Goal: Information Seeking & Learning: Check status

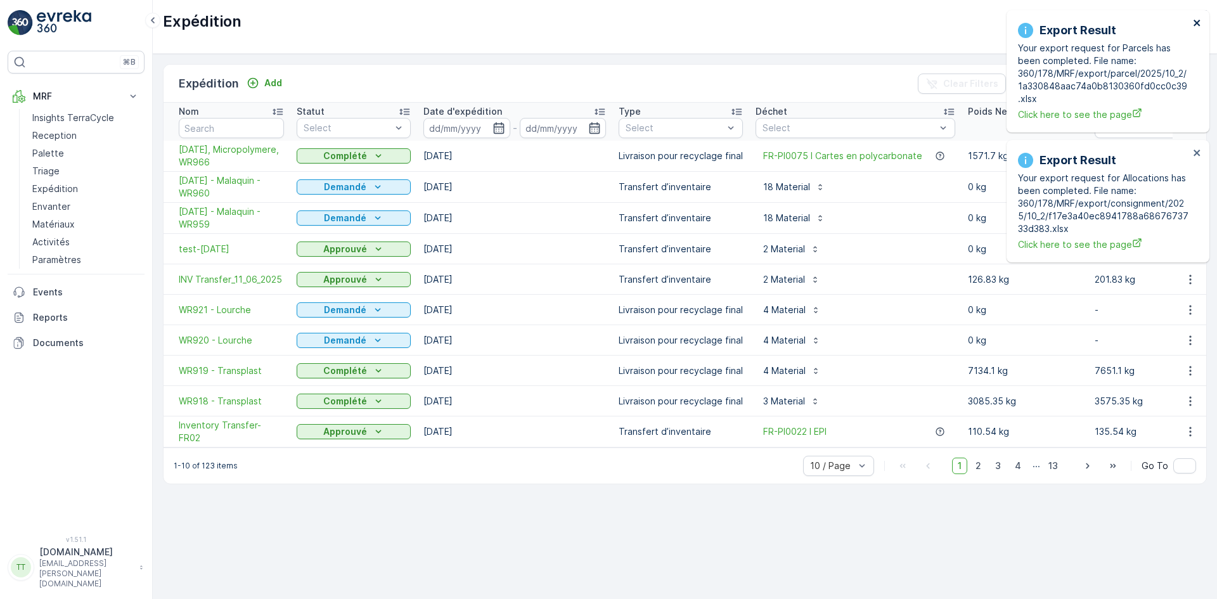
click at [1195, 20] on icon "close" at bounding box center [1197, 23] width 6 height 6
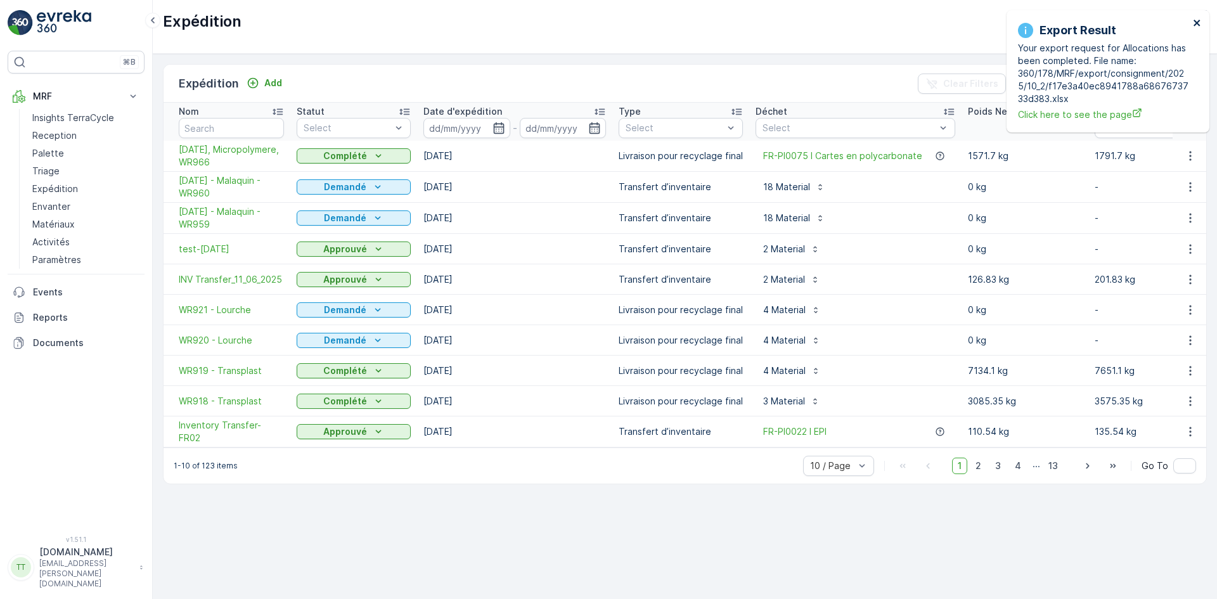
click at [1195, 20] on icon "close" at bounding box center [1197, 23] width 6 height 6
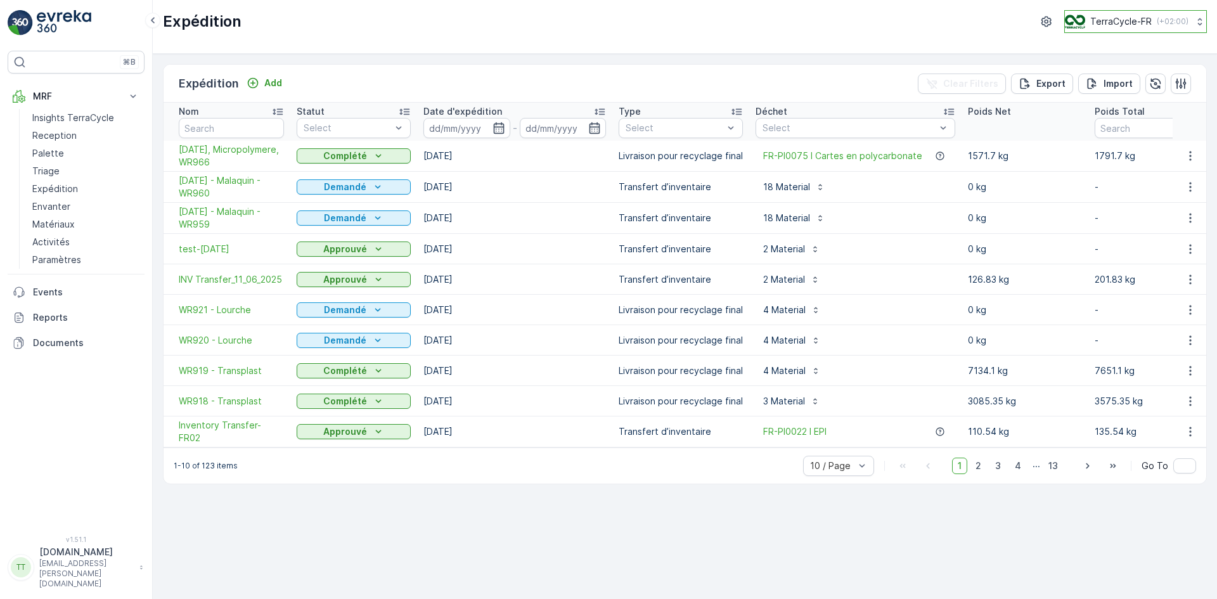
click at [1082, 20] on img at bounding box center [1075, 22] width 20 height 14
type input "uk"
click at [1099, 122] on span "TerraCycle-UK02-Econpro" at bounding box center [1142, 128] width 136 height 13
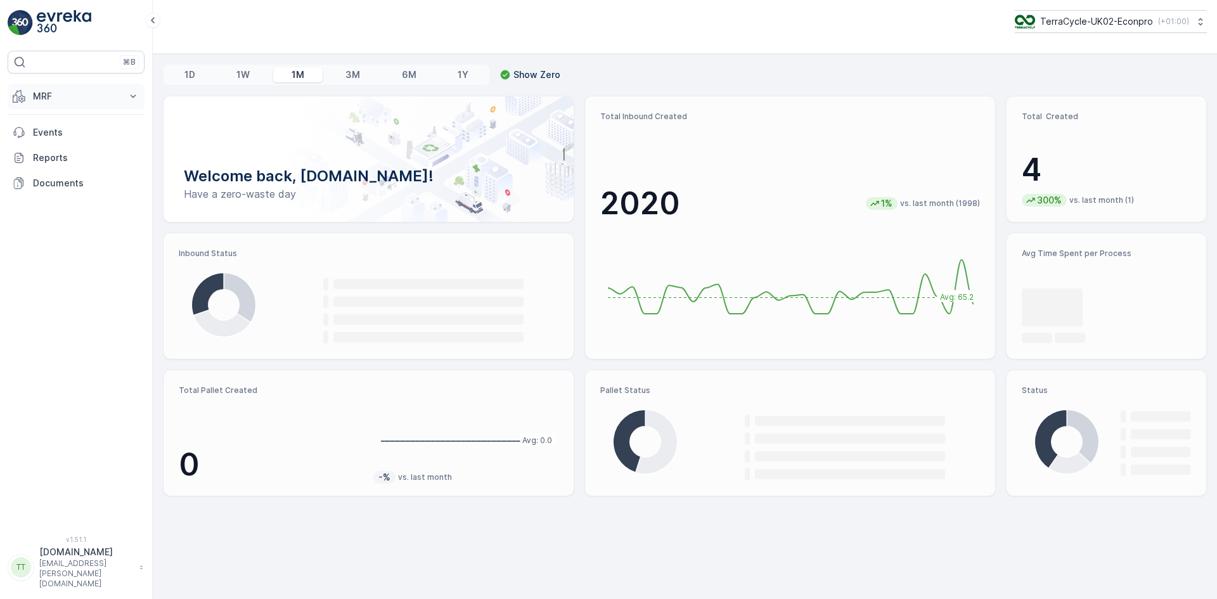
click at [52, 93] on p "MRF" at bounding box center [76, 96] width 86 height 13
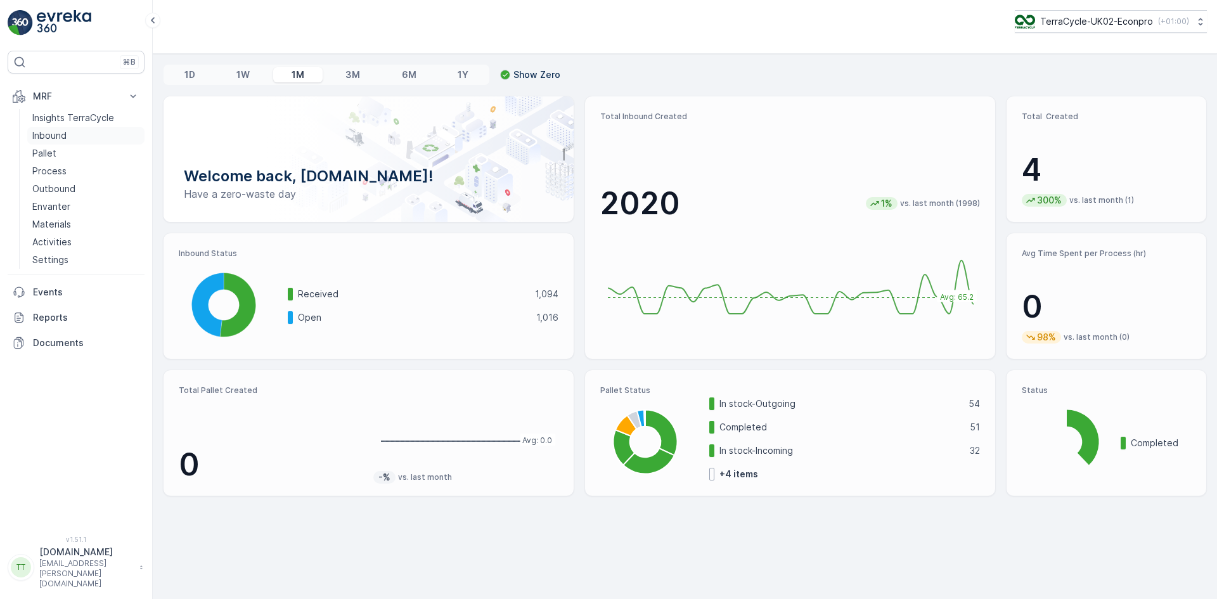
click at [57, 135] on p "Inbound" at bounding box center [49, 135] width 34 height 13
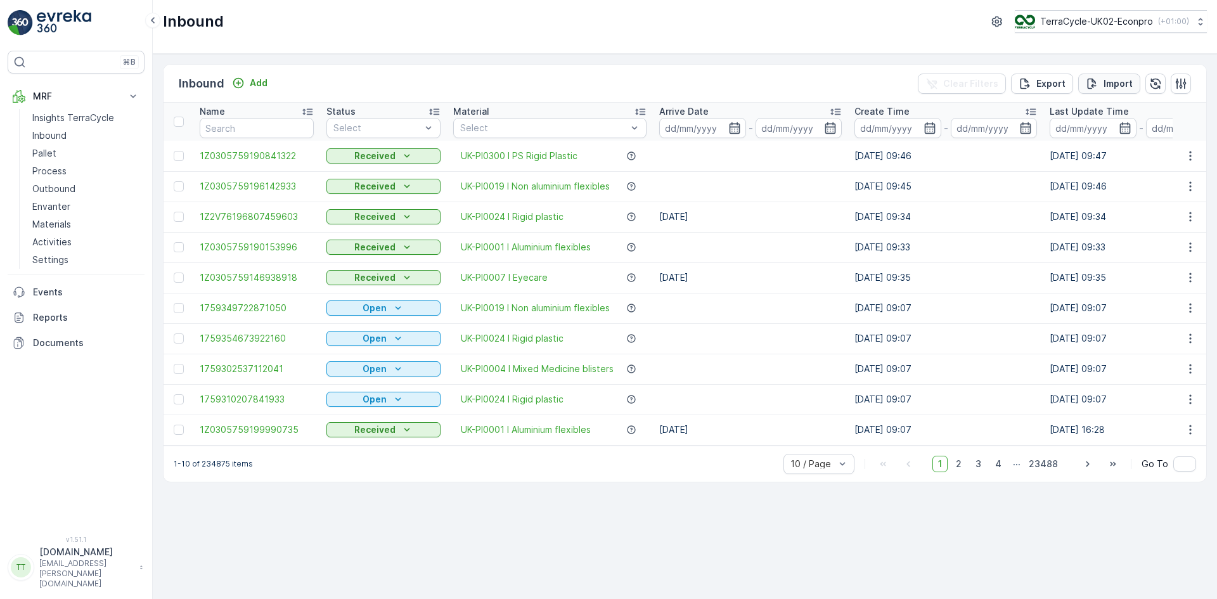
click at [1124, 77] on p "Import" at bounding box center [1118, 83] width 29 height 13
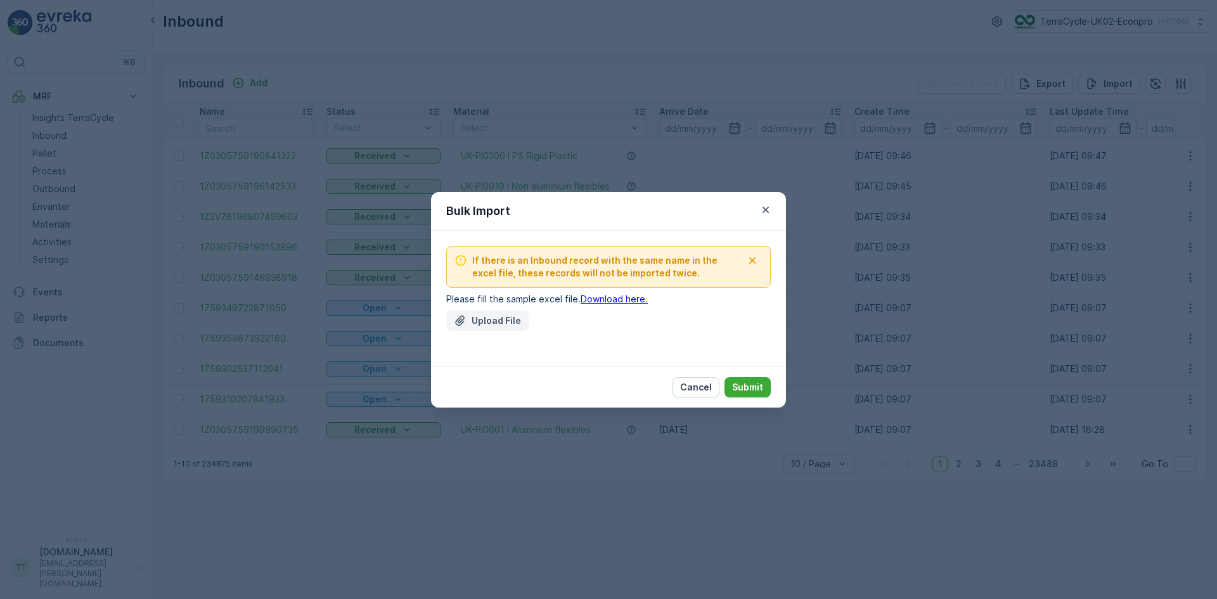
click at [486, 316] on p "Upload File" at bounding box center [496, 321] width 49 height 13
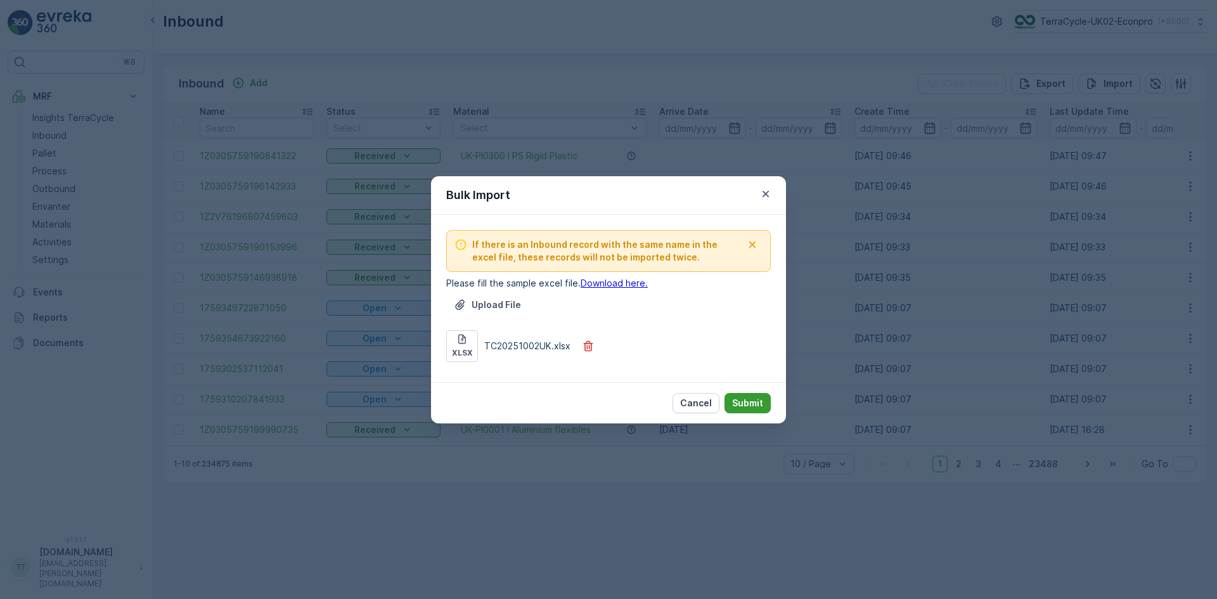
click at [749, 398] on p "Submit" at bounding box center [747, 403] width 31 height 13
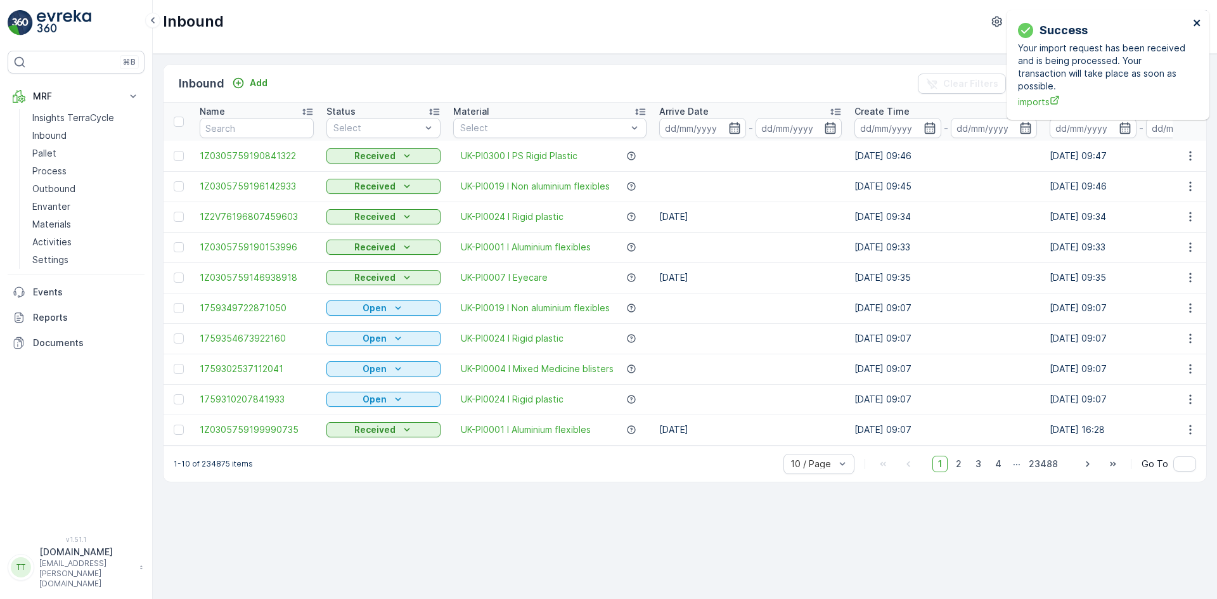
click at [1197, 24] on icon "close" at bounding box center [1197, 23] width 9 height 10
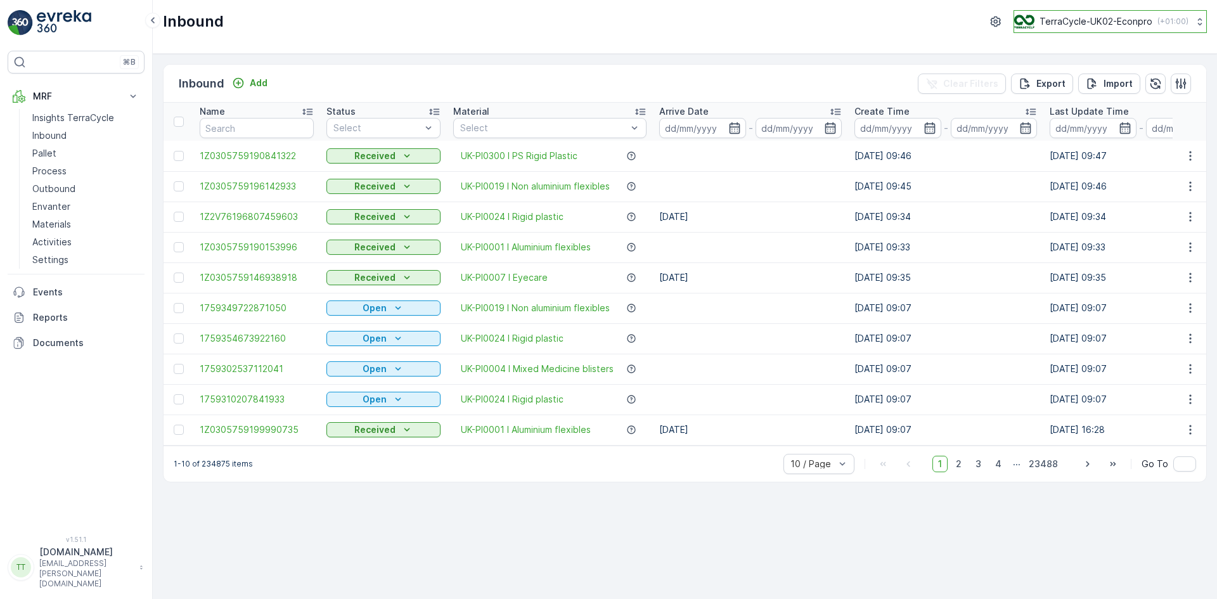
click at [1084, 23] on p "TerraCycle-UK02-Econpro" at bounding box center [1096, 21] width 113 height 13
type input "fr"
click at [1081, 80] on span "TerraCycle- FR02 -MRF" at bounding box center [1093, 78] width 141 height 13
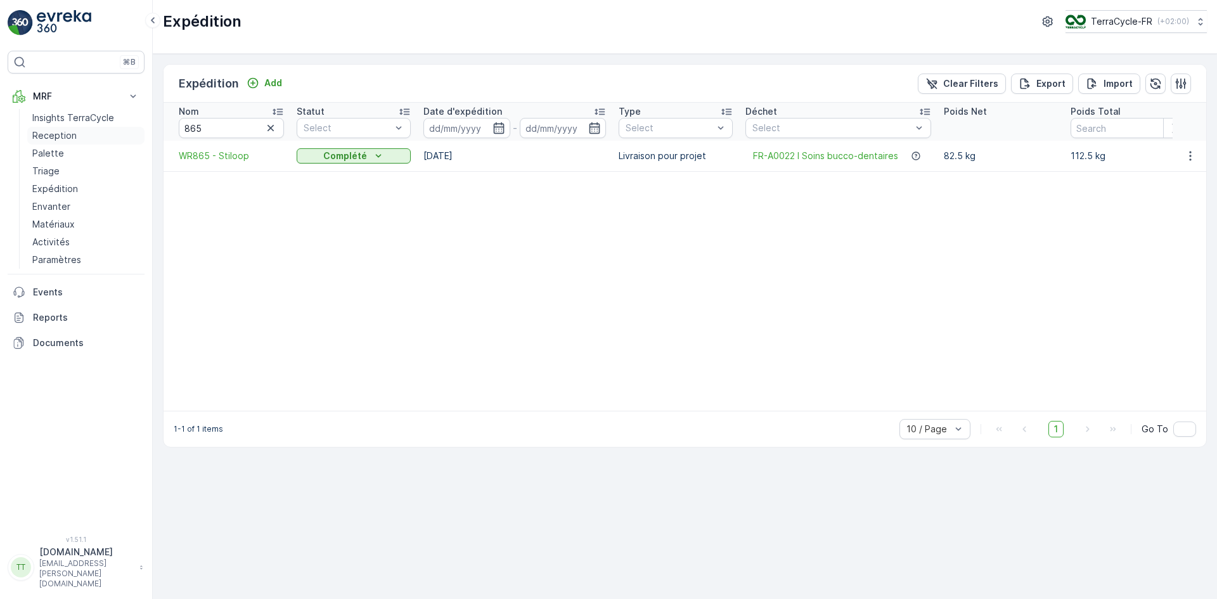
drag, startPoint x: 70, startPoint y: 137, endPoint x: 74, endPoint y: 127, distance: 10.2
click at [70, 137] on p "Reception" at bounding box center [54, 135] width 44 height 13
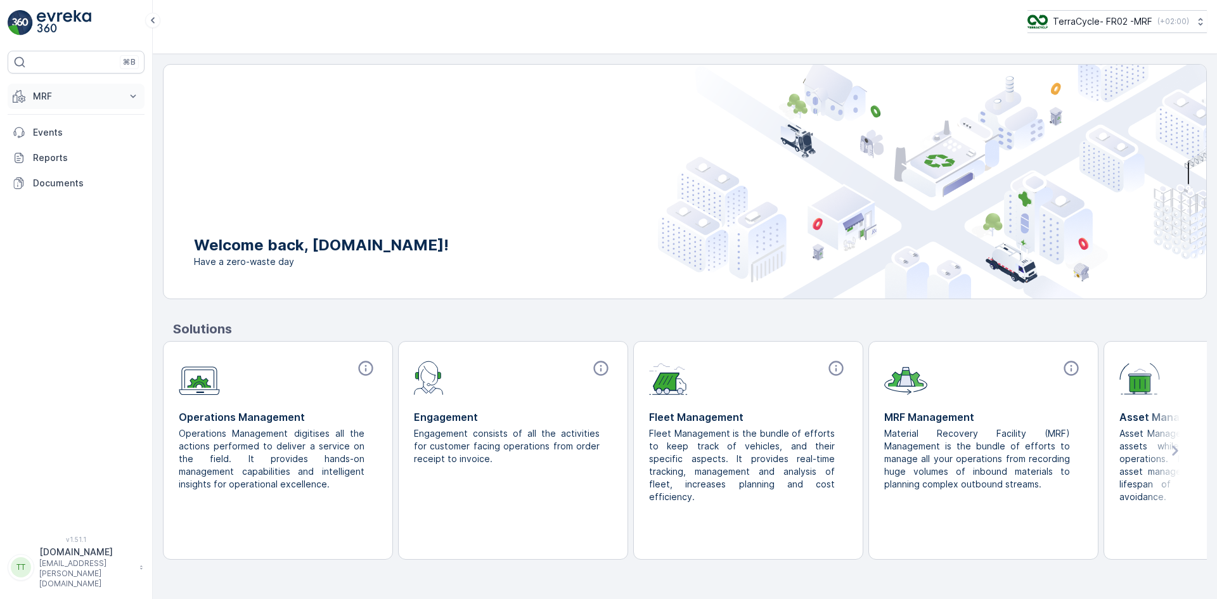
click at [77, 105] on button "MRF" at bounding box center [76, 96] width 137 height 25
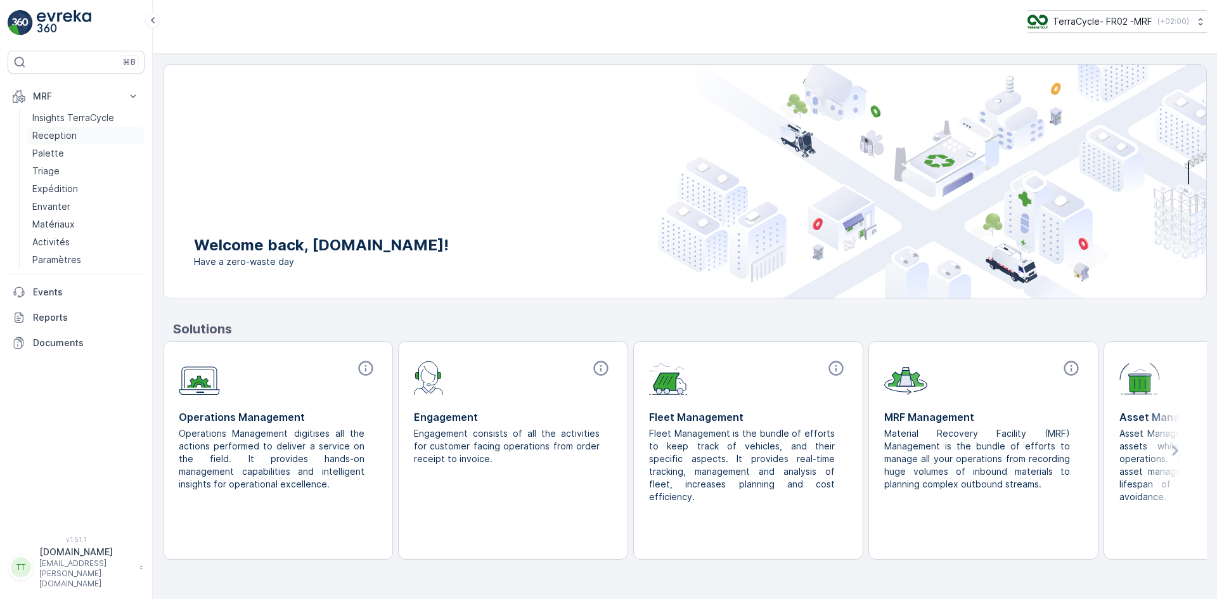
click at [80, 134] on link "Reception" at bounding box center [85, 136] width 117 height 18
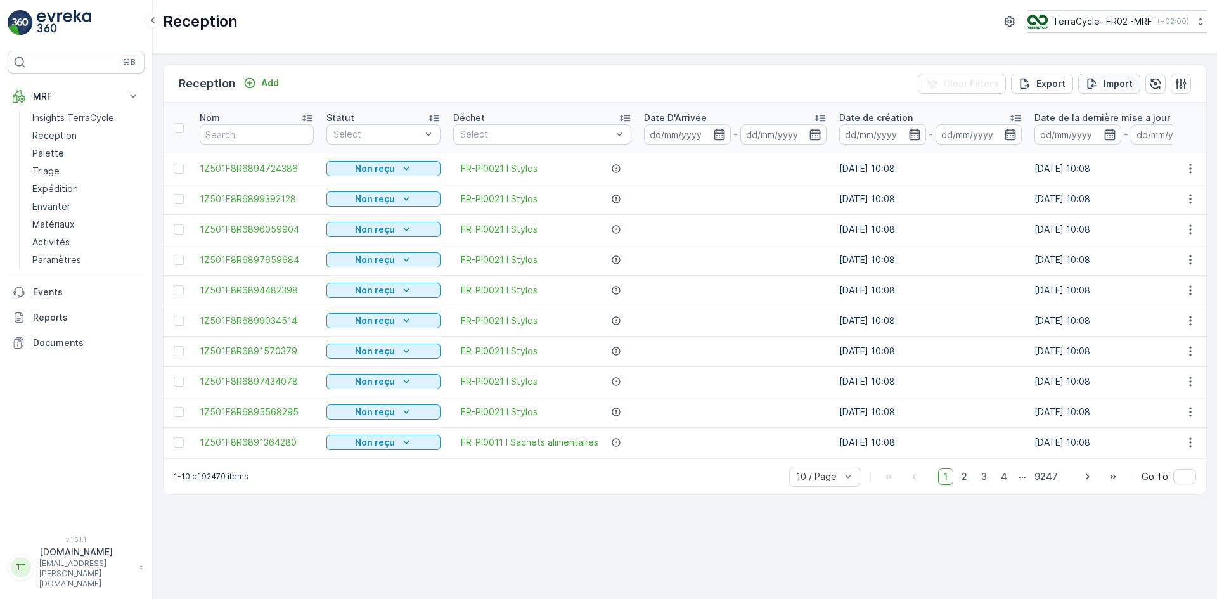
click at [1123, 82] on p "Import" at bounding box center [1118, 83] width 29 height 13
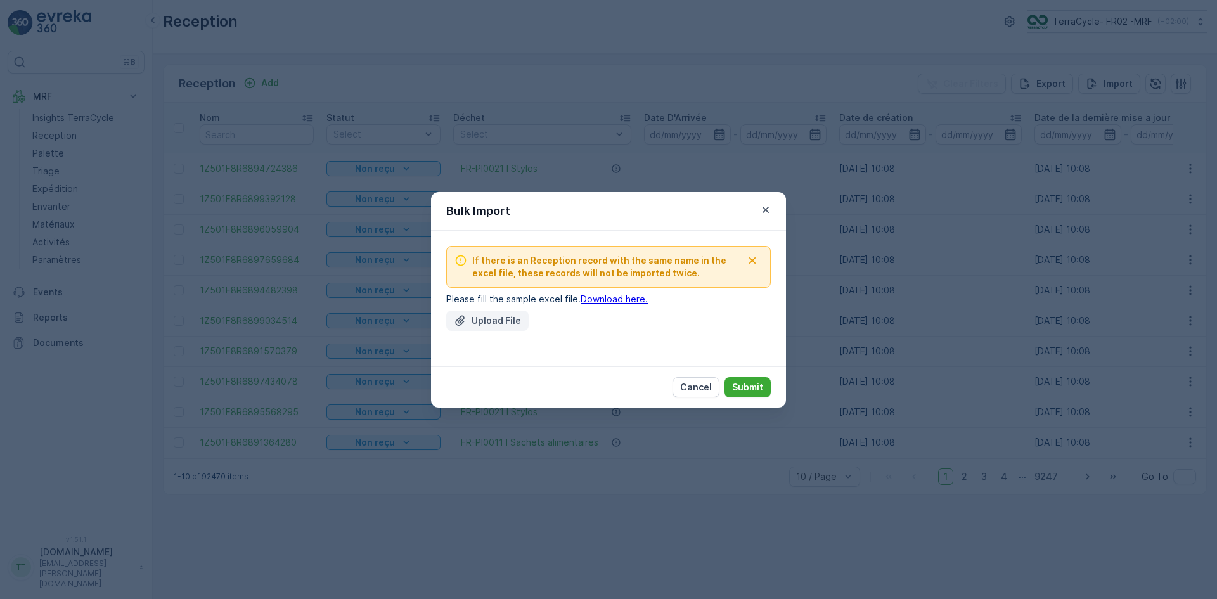
click at [498, 320] on p "Upload File" at bounding box center [496, 321] width 49 height 13
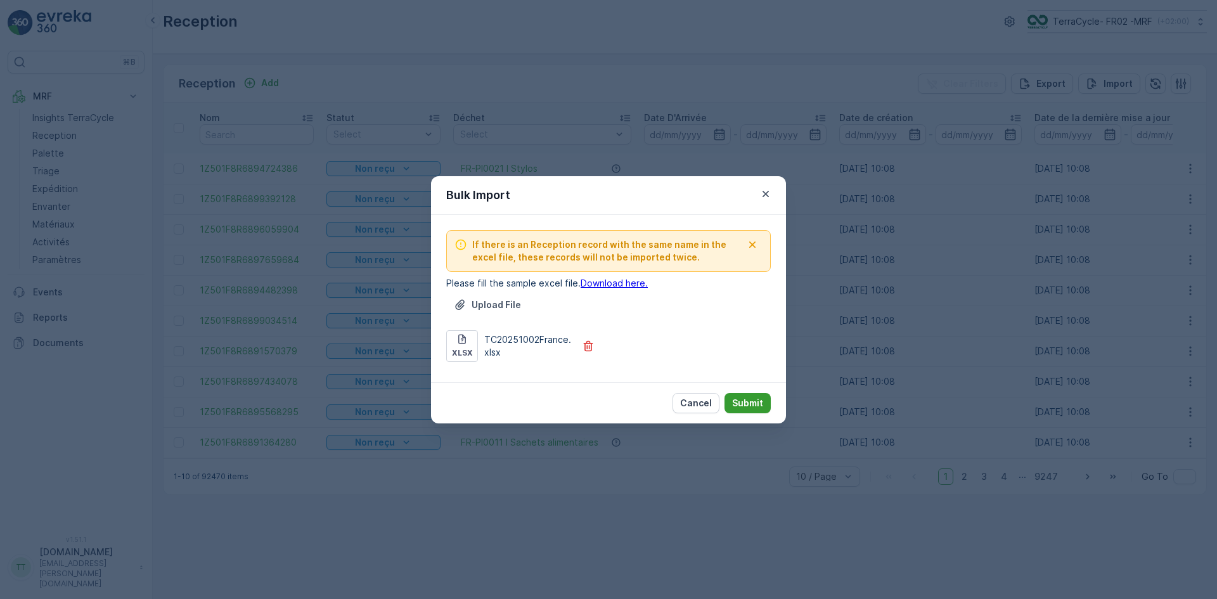
click at [747, 405] on p "Submit" at bounding box center [747, 403] width 31 height 13
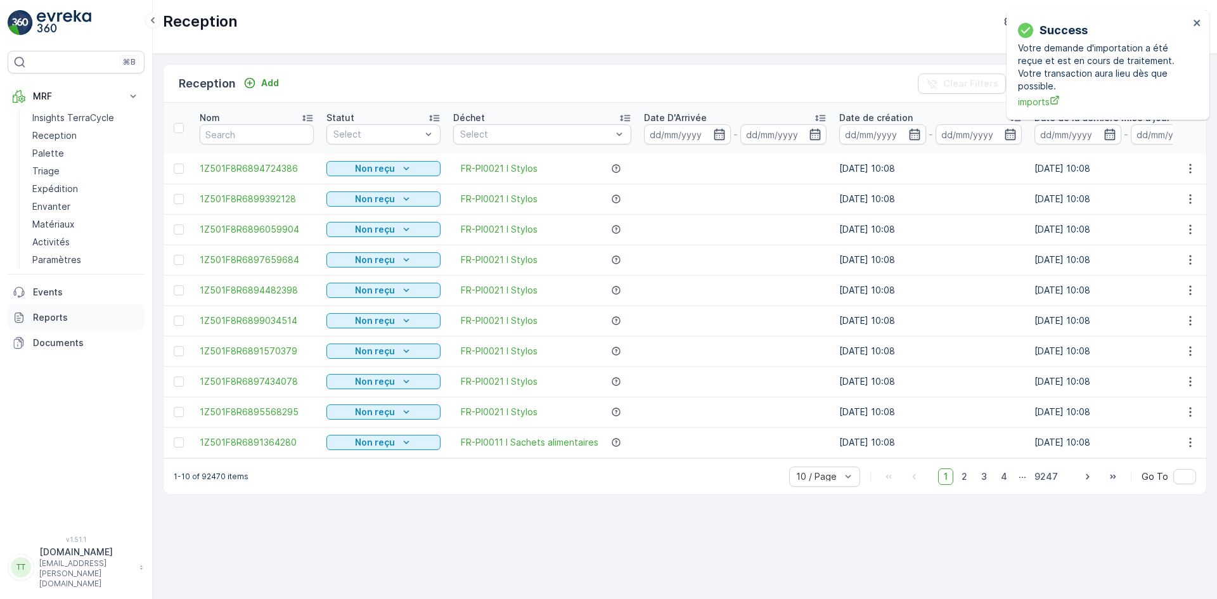
click at [66, 317] on p "Reports" at bounding box center [86, 317] width 107 height 13
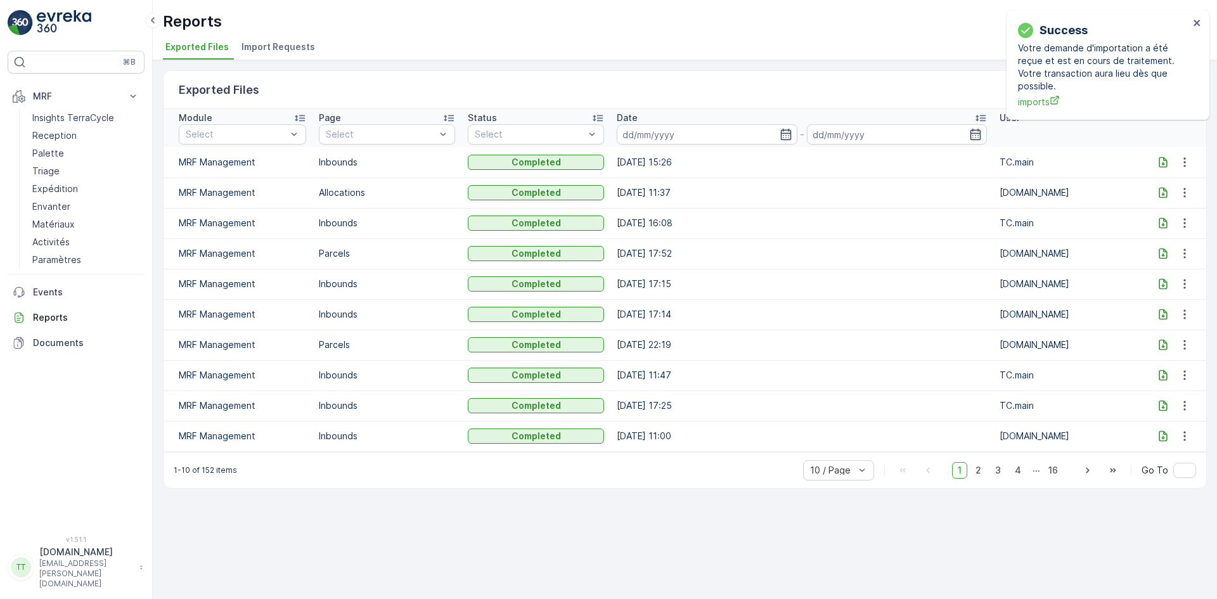
click at [288, 46] on span "Import Requests" at bounding box center [279, 47] width 74 height 13
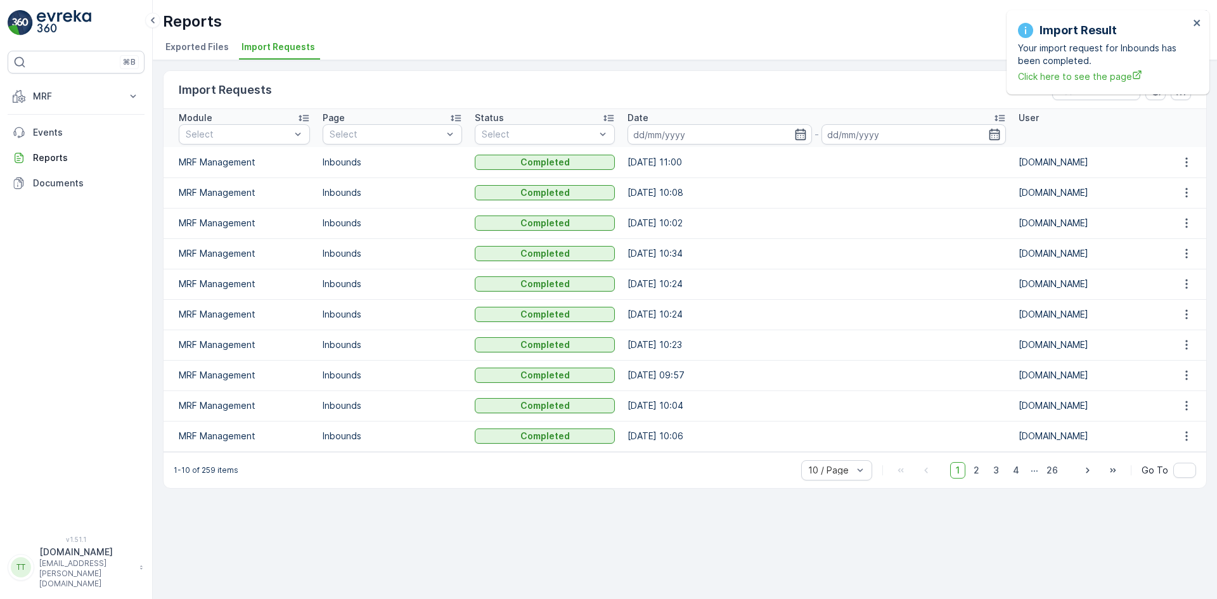
click at [1203, 20] on div "Import Result Your import request for Inbounds has been completed. Click here t…" at bounding box center [1108, 52] width 203 height 84
click at [1197, 21] on icon "close" at bounding box center [1197, 23] width 9 height 10
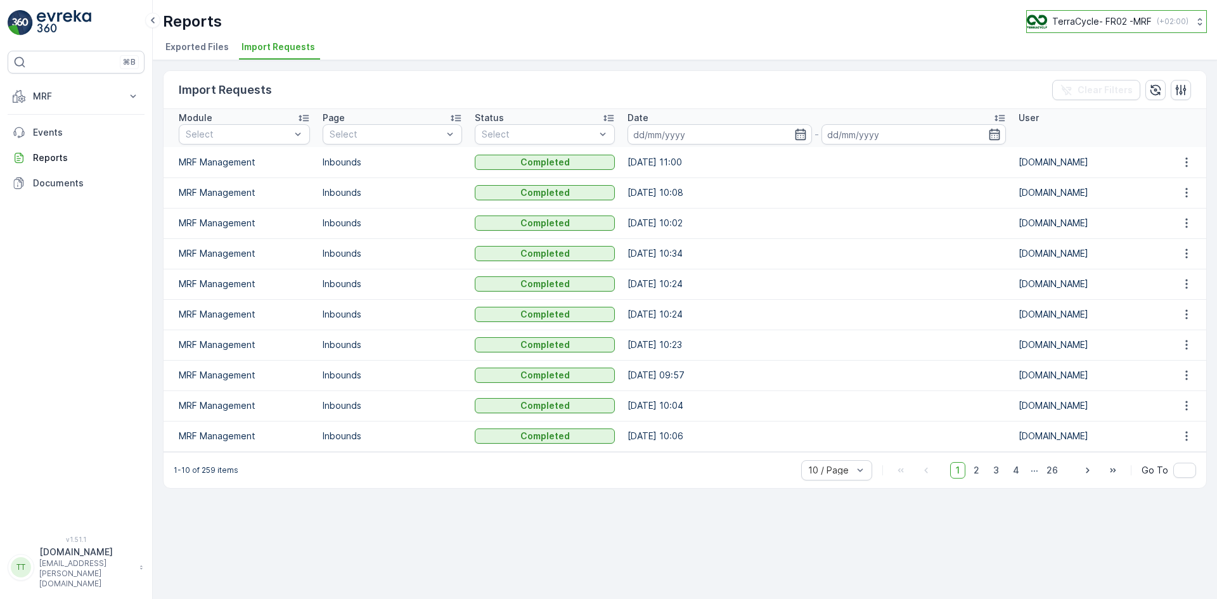
click at [1120, 22] on p "TerraCycle- FR02 -MRF" at bounding box center [1103, 21] width 100 height 13
type input "nl"
click at [1125, 87] on span "Europe/[GEOGRAPHIC_DATA] (+02:00)" at bounding box center [1105, 89] width 141 height 10
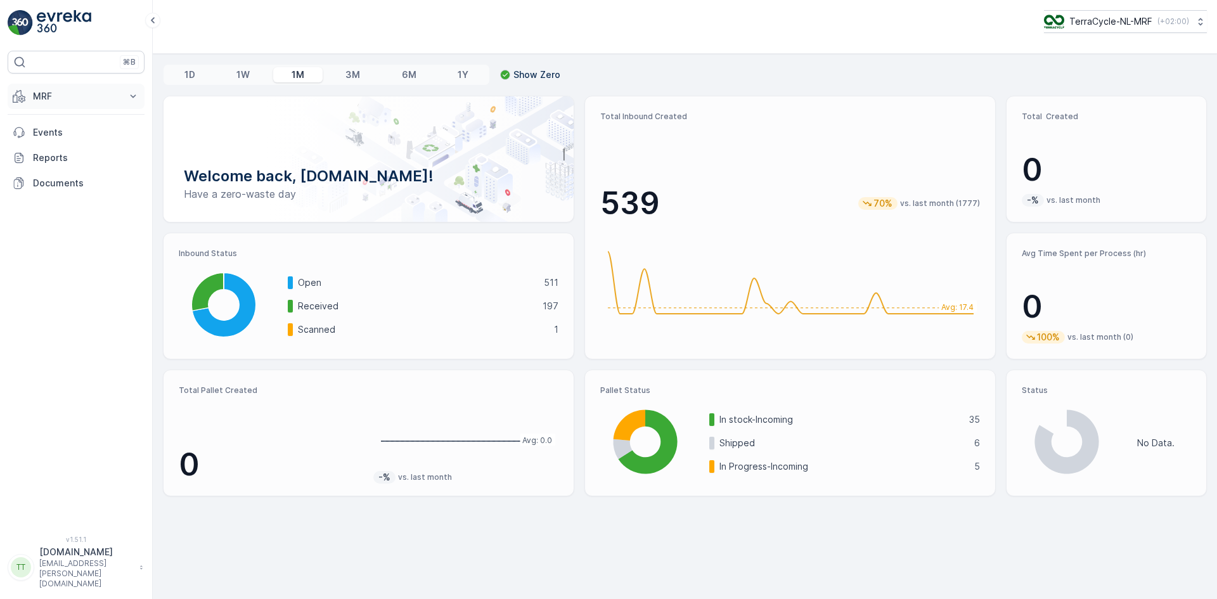
click at [76, 88] on button "MRF" at bounding box center [76, 96] width 137 height 25
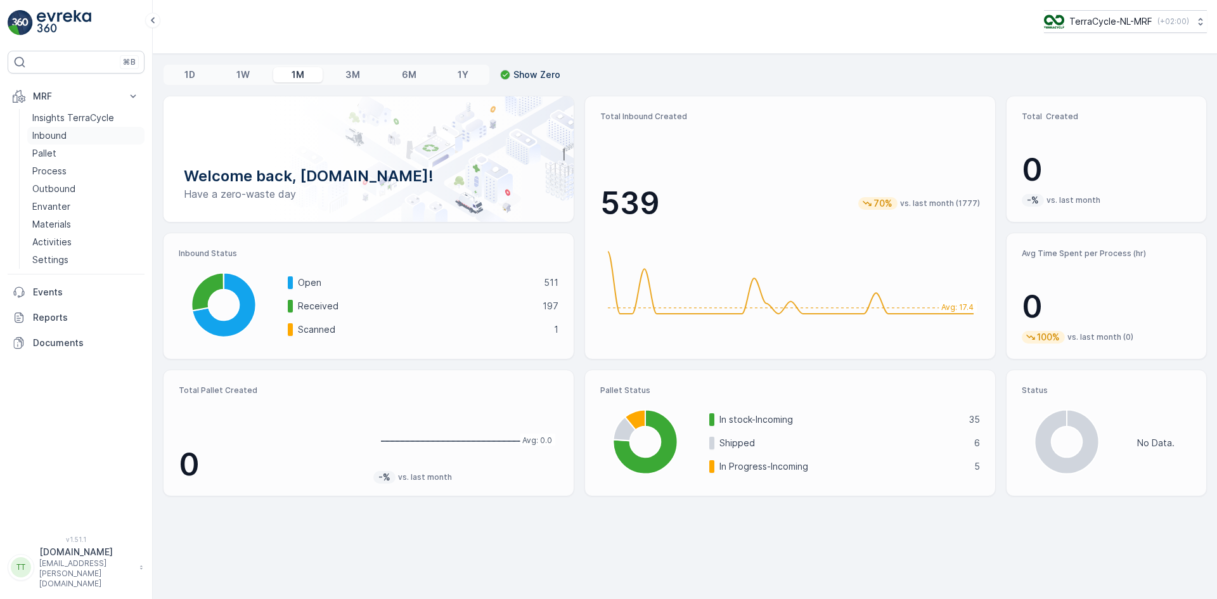
click at [70, 134] on link "Inbound" at bounding box center [85, 136] width 117 height 18
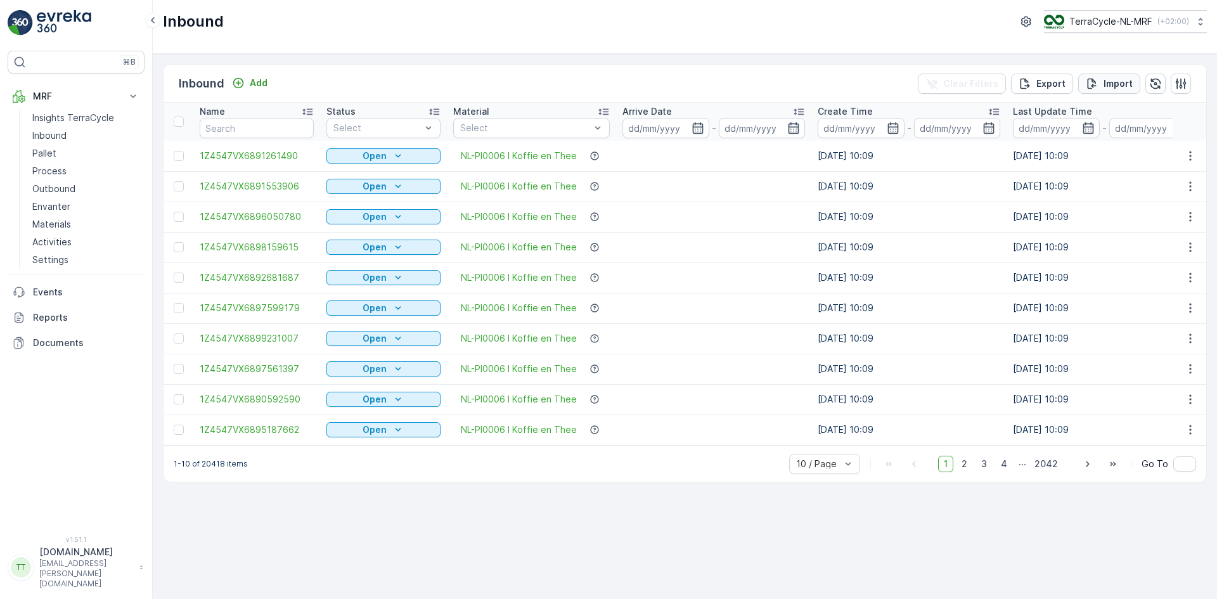
click at [1122, 85] on p "Import" at bounding box center [1118, 83] width 29 height 13
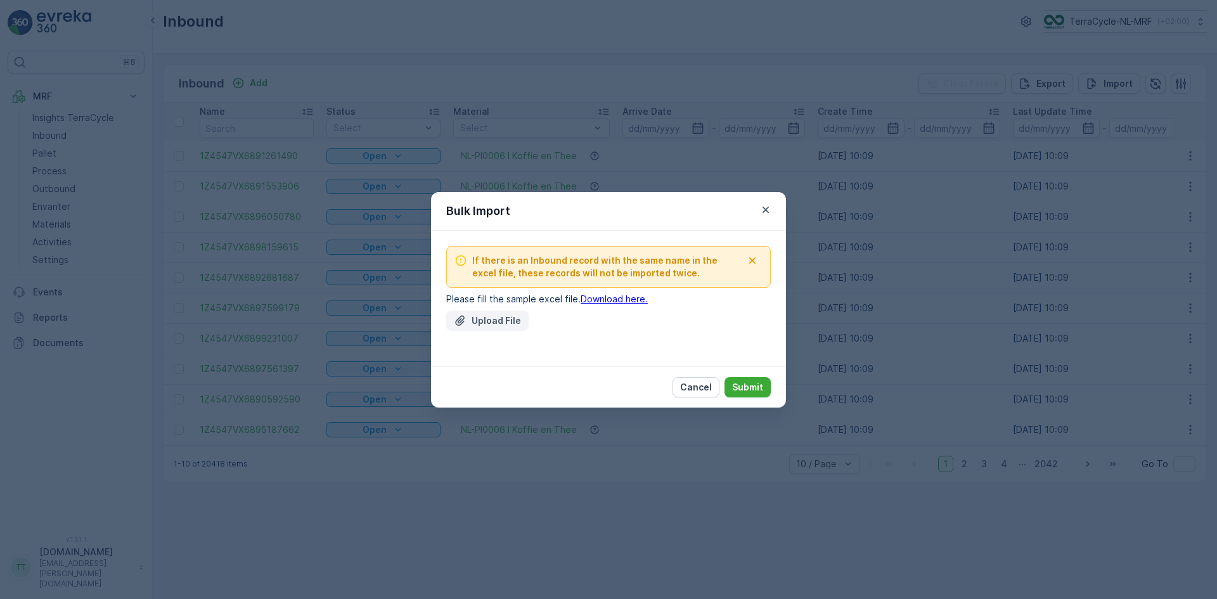
click at [498, 325] on p "Upload File" at bounding box center [496, 321] width 49 height 13
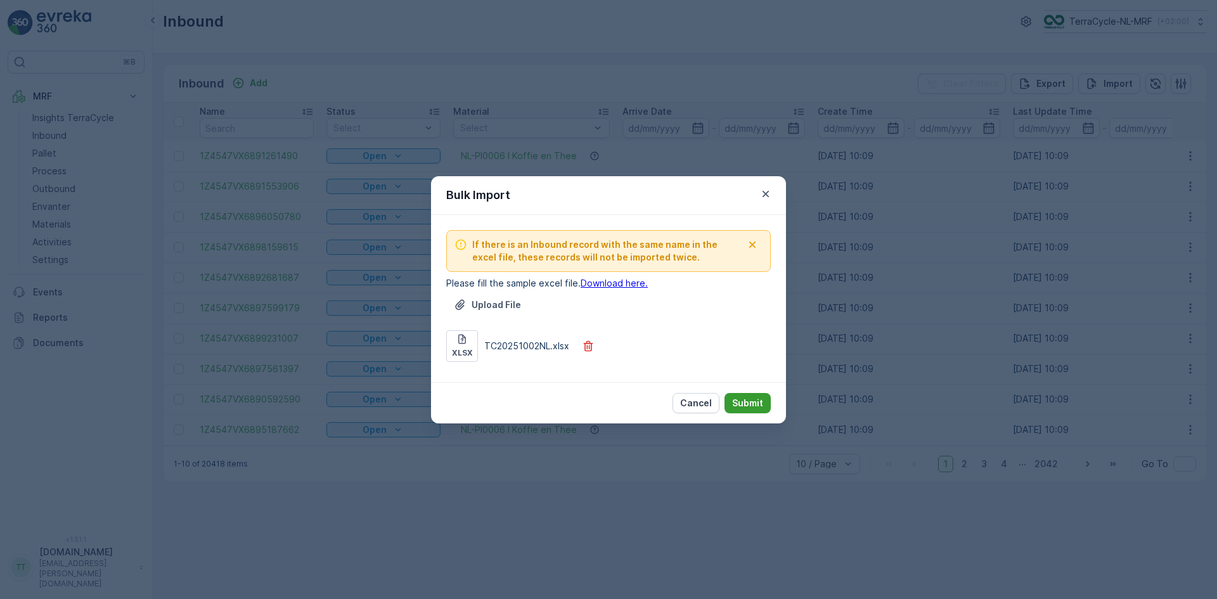
click at [758, 401] on p "Submit" at bounding box center [747, 403] width 31 height 13
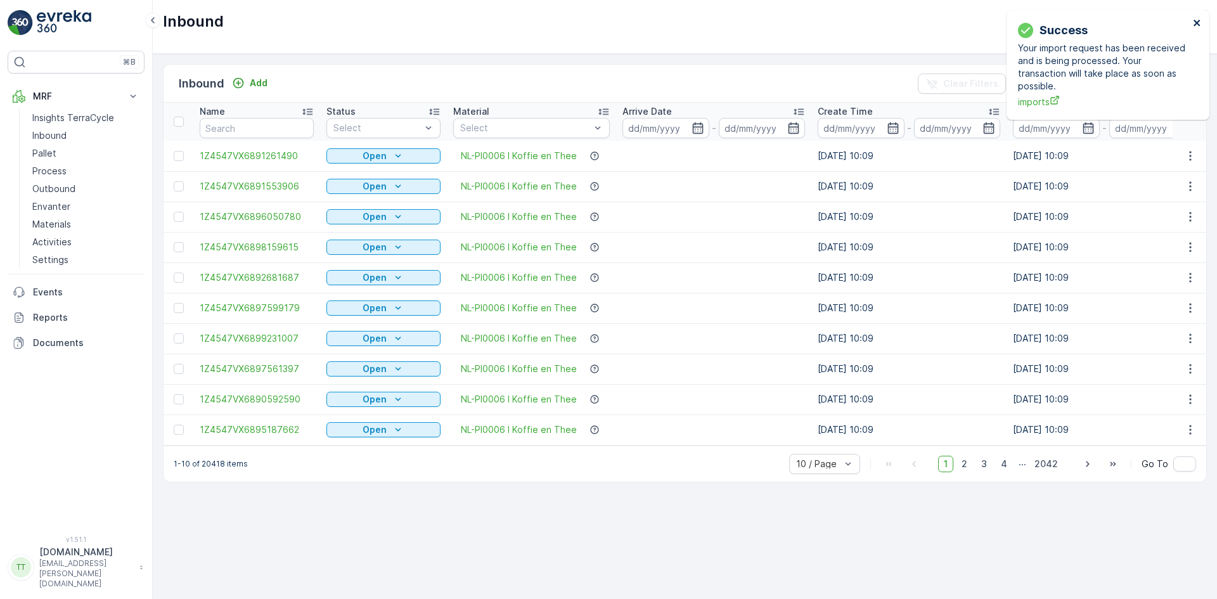
click at [1197, 21] on icon "close" at bounding box center [1197, 23] width 9 height 10
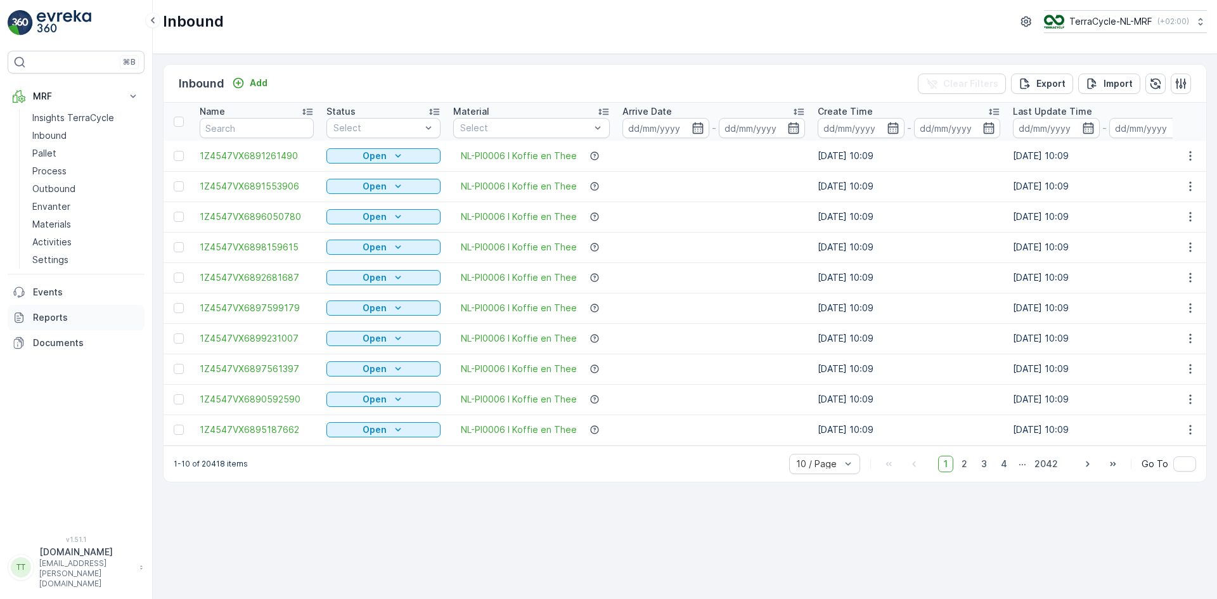
click at [66, 314] on p "Reports" at bounding box center [86, 317] width 107 height 13
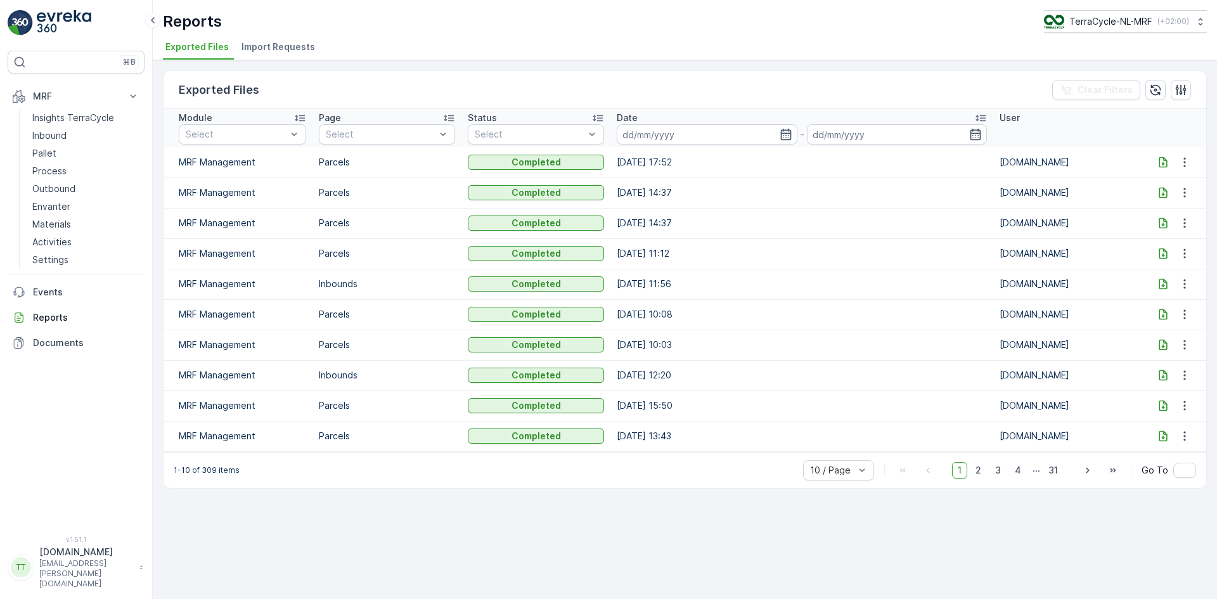
click at [243, 49] on span "Import Requests" at bounding box center [279, 47] width 74 height 13
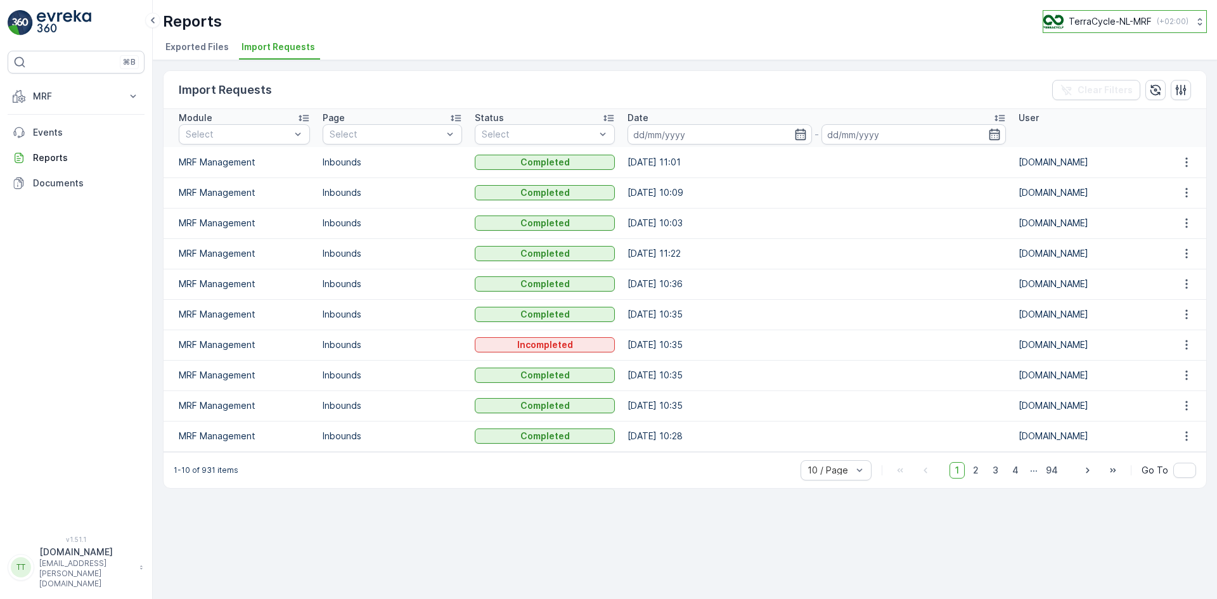
click at [1119, 25] on p "TerraCycle-NL-MRF" at bounding box center [1110, 21] width 83 height 13
type input "uk"
click at [1118, 110] on span "TerraCycle-UK02-Econpro" at bounding box center [1122, 106] width 141 height 13
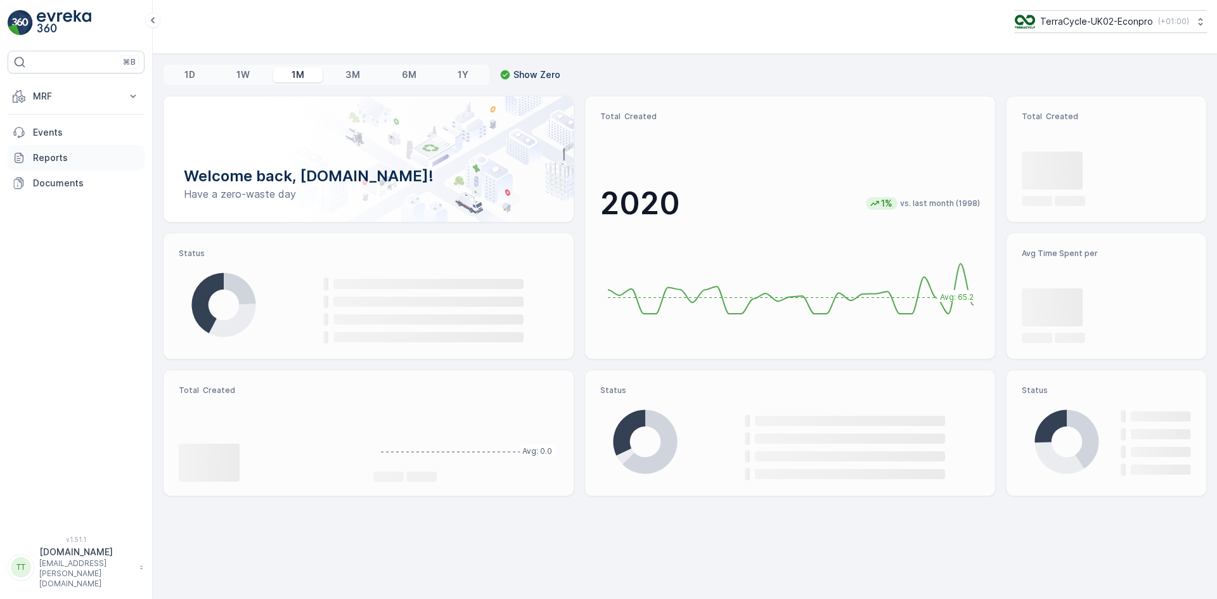
click at [53, 153] on p "Reports" at bounding box center [86, 158] width 107 height 13
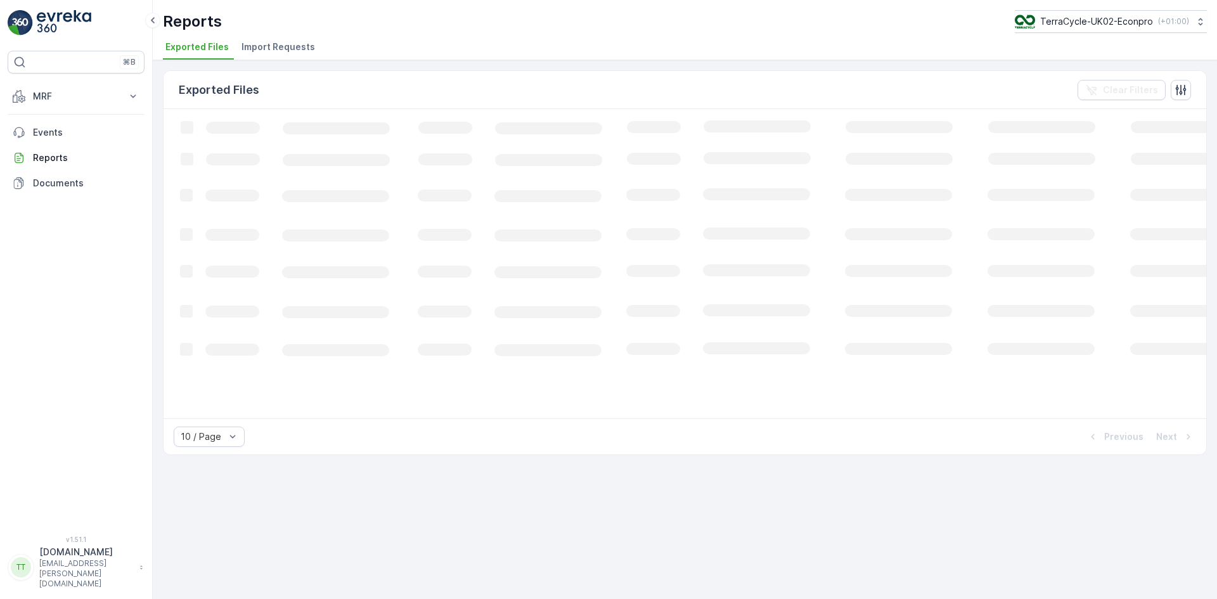
click at [268, 44] on span "Import Requests" at bounding box center [279, 47] width 74 height 13
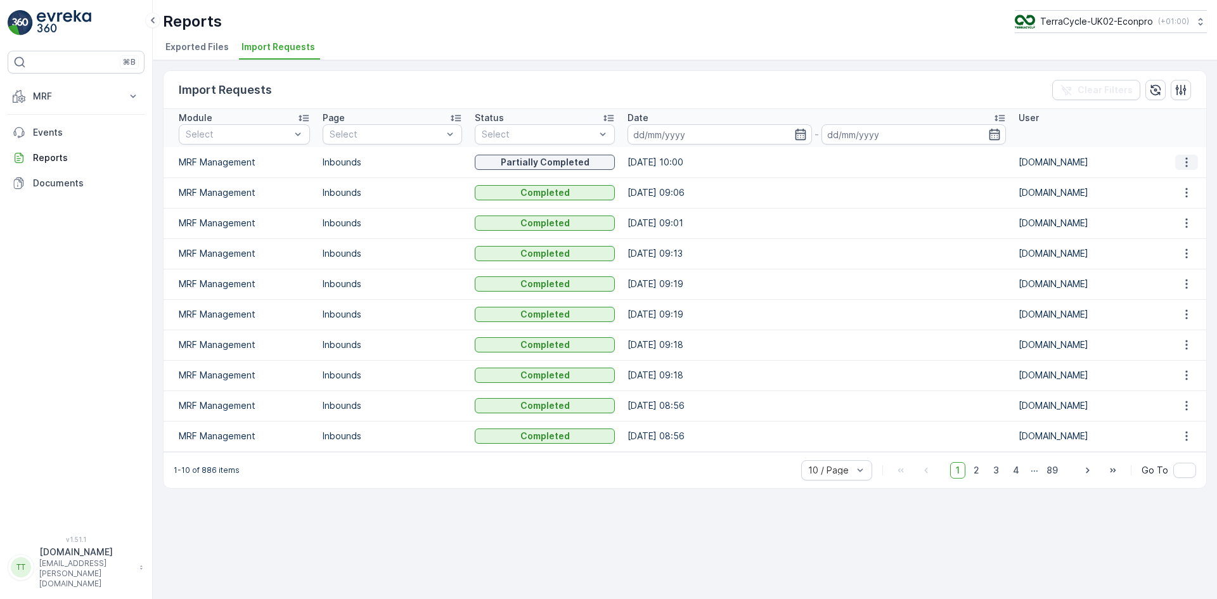
click at [1183, 166] on icon "button" at bounding box center [1187, 162] width 13 height 13
click at [1183, 179] on span "See More Details" at bounding box center [1176, 181] width 74 height 13
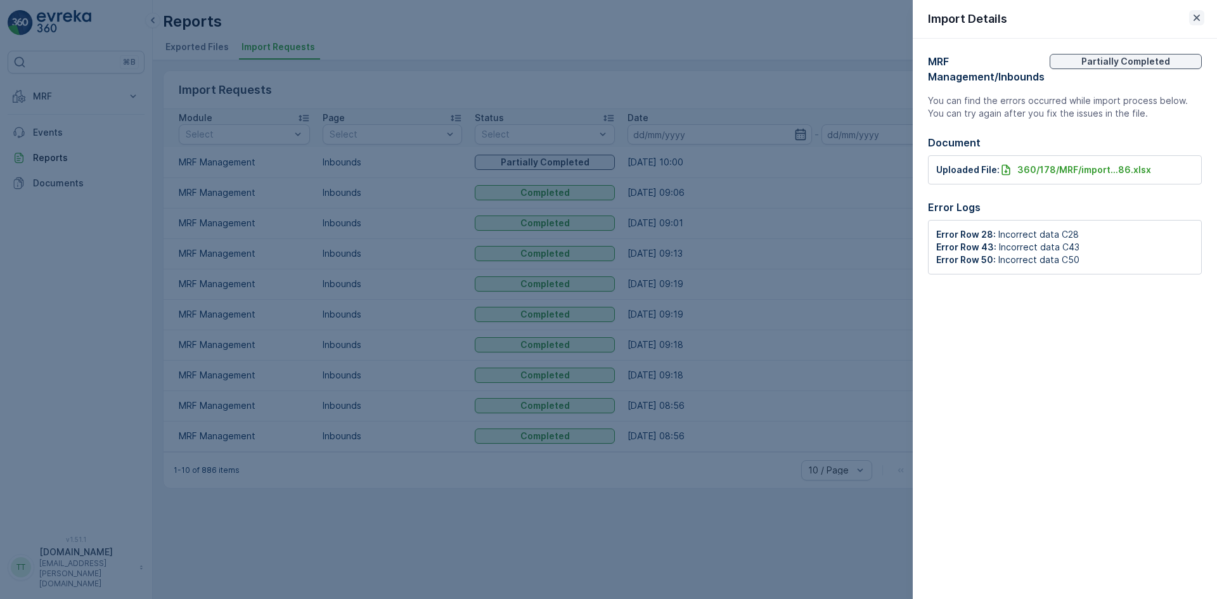
click at [1197, 16] on icon "button" at bounding box center [1197, 17] width 13 height 13
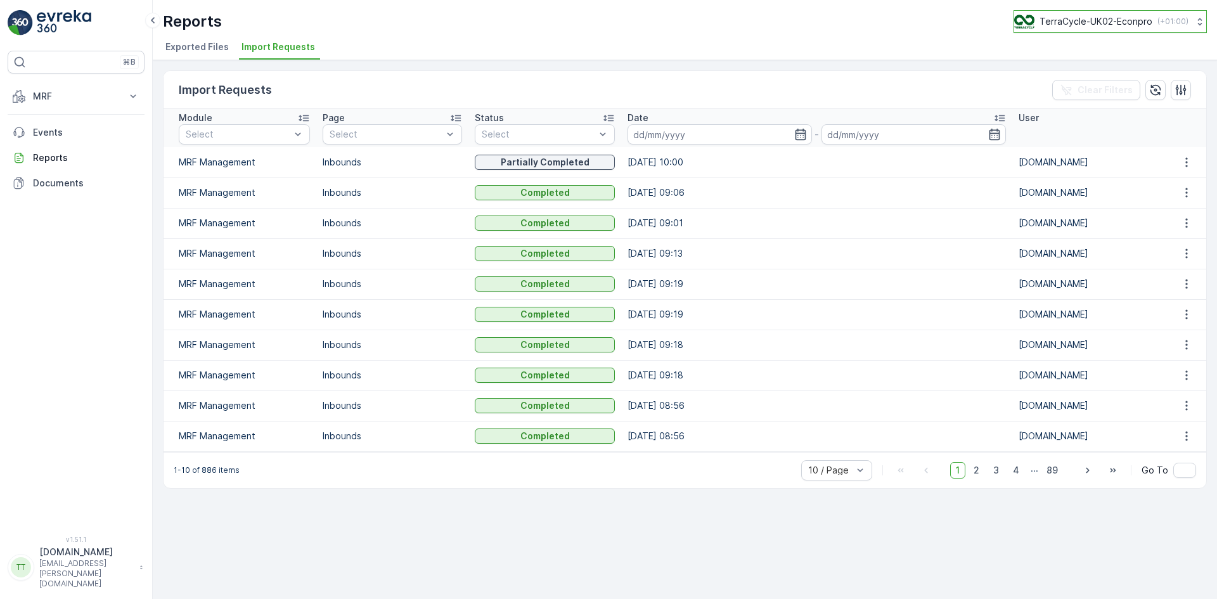
click at [1062, 13] on button "TerraCycle-UK02-Econpro ( +01:00 )" at bounding box center [1110, 21] width 193 height 23
type input "nz"
click at [1067, 82] on span "TerraCycle-NZ01-TripleP" at bounding box center [1076, 78] width 106 height 13
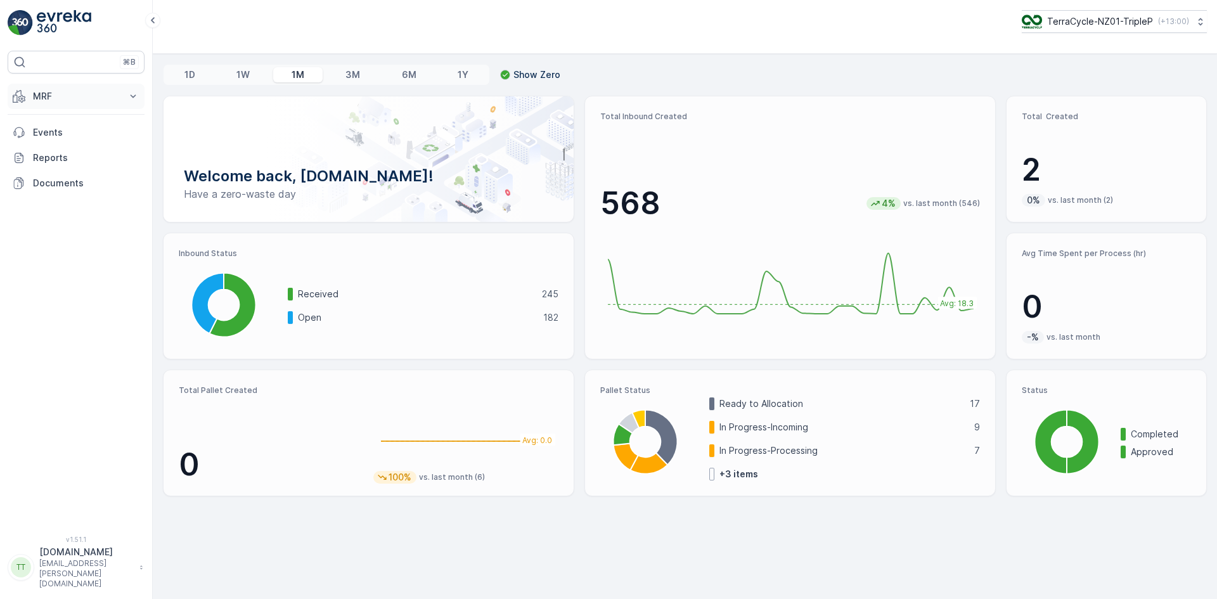
click at [48, 89] on button "MRF" at bounding box center [76, 96] width 137 height 25
click at [60, 141] on p "Inbound" at bounding box center [49, 135] width 34 height 13
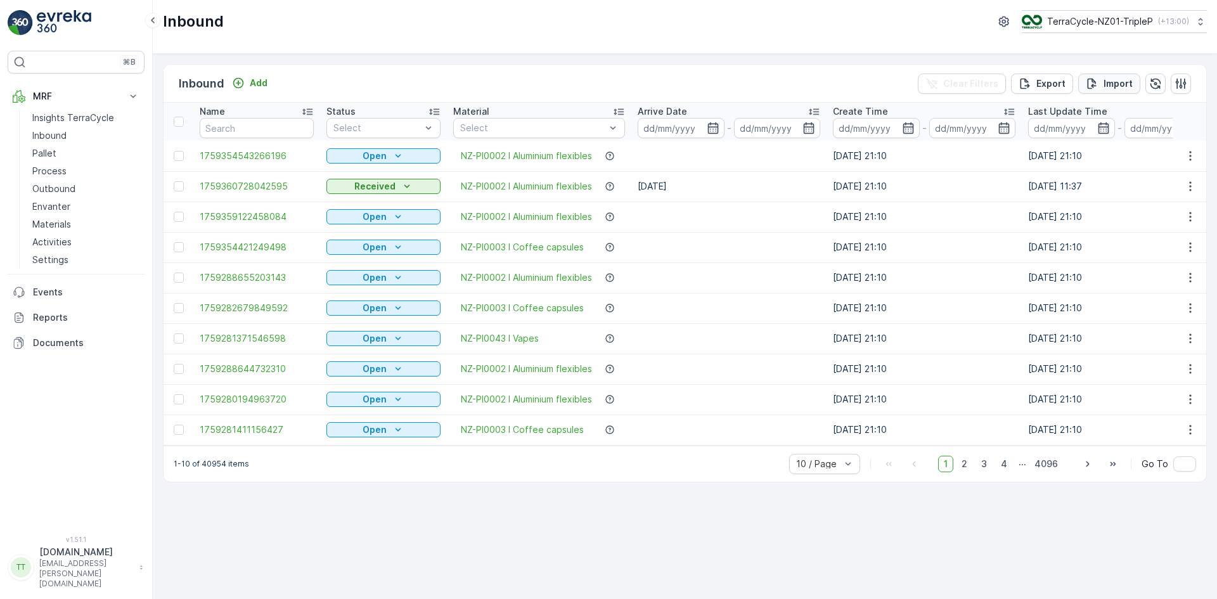
click at [1134, 81] on button "Import" at bounding box center [1110, 84] width 62 height 20
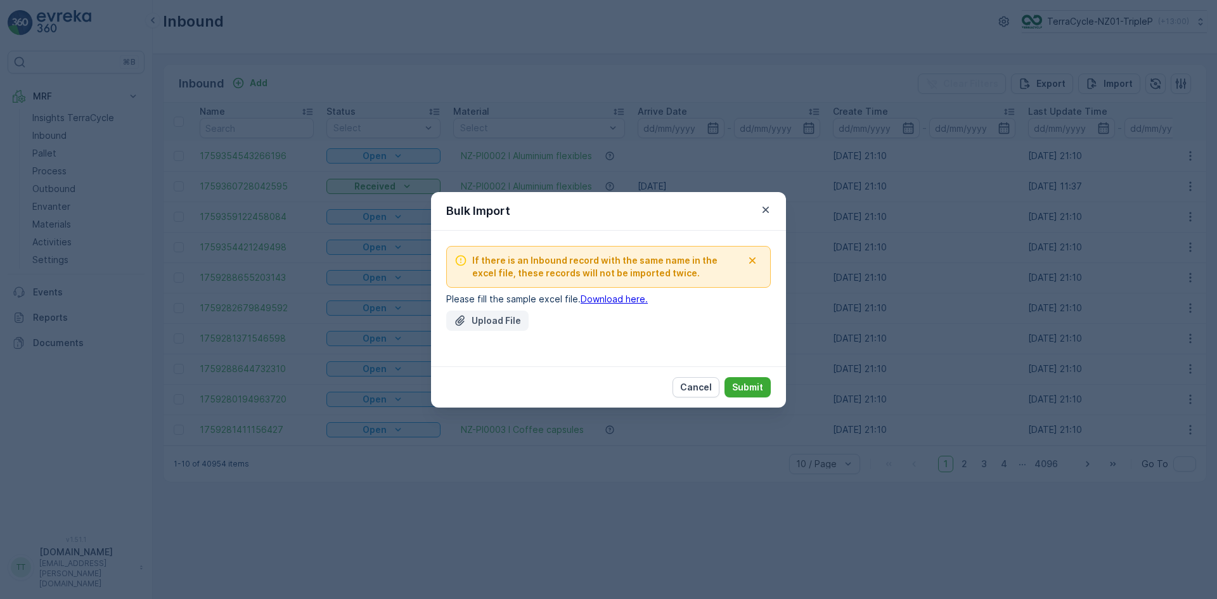
click at [502, 327] on p "Upload File" at bounding box center [496, 321] width 49 height 13
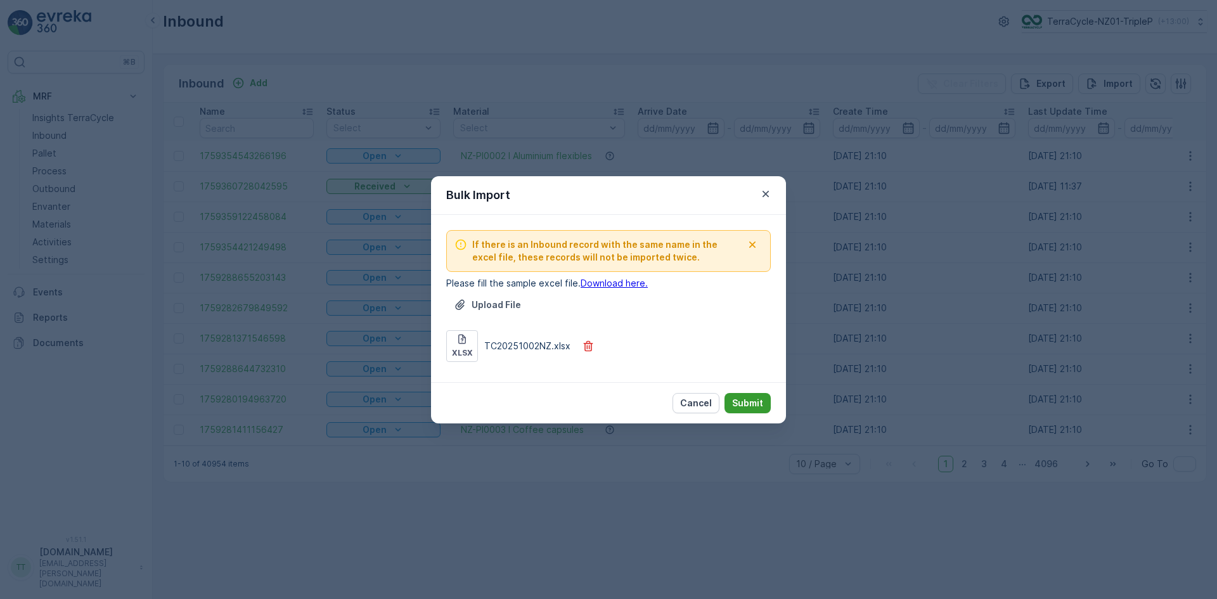
click at [757, 405] on p "Submit" at bounding box center [747, 403] width 31 height 13
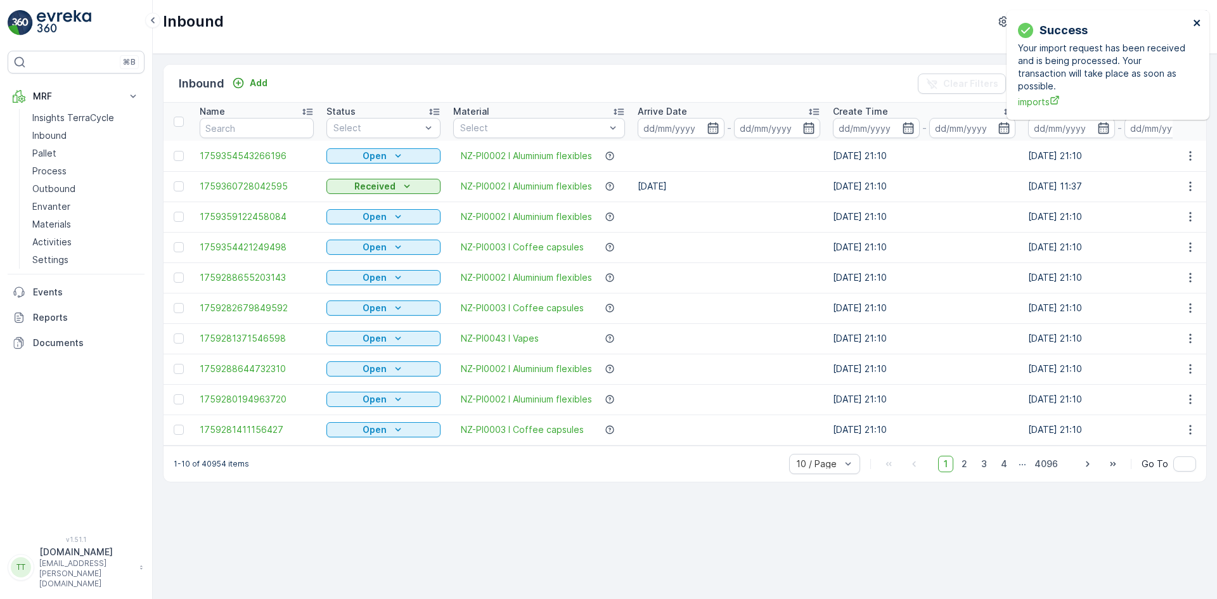
click at [1198, 19] on icon "close" at bounding box center [1197, 23] width 9 height 10
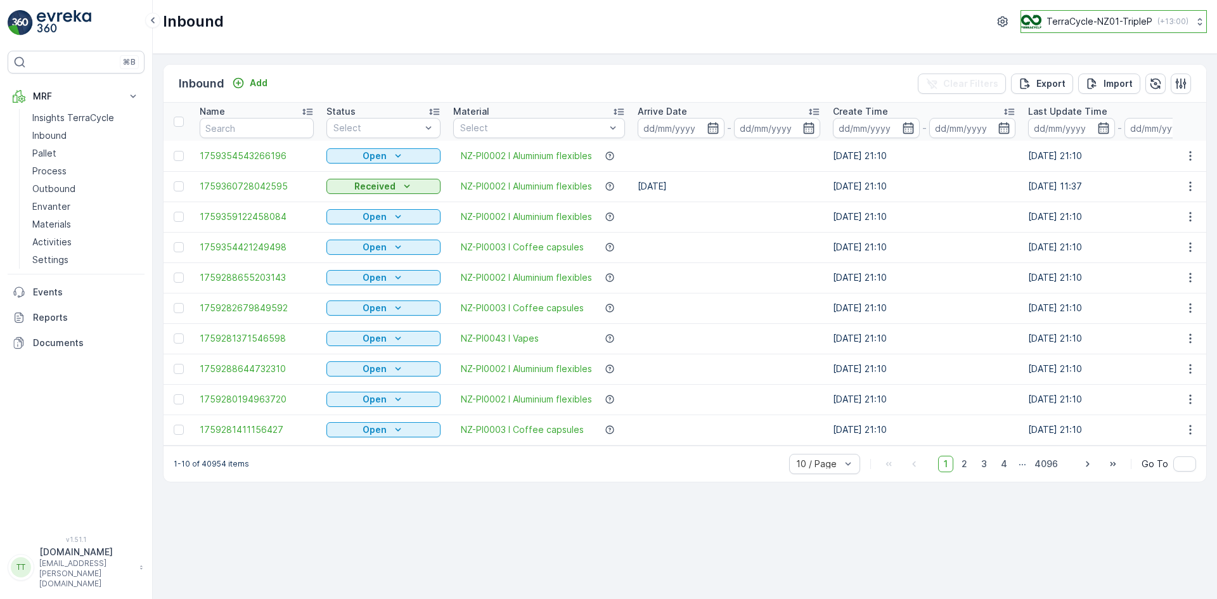
click at [1070, 25] on p "TerraCycle-NZ01-TripleP" at bounding box center [1100, 21] width 106 height 13
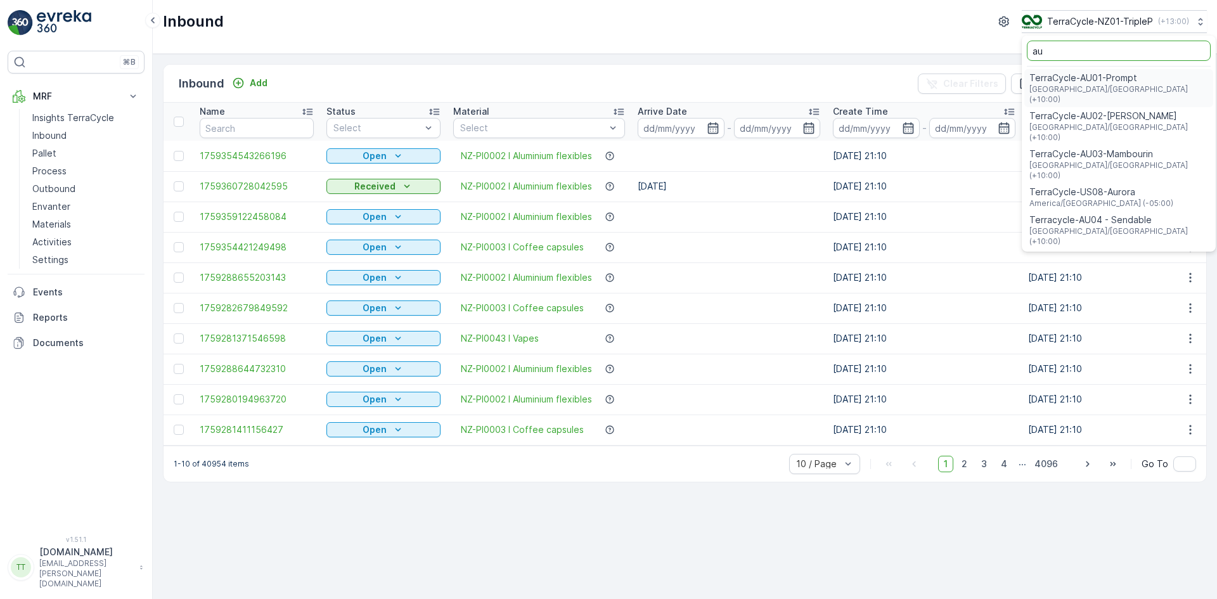
type input "au"
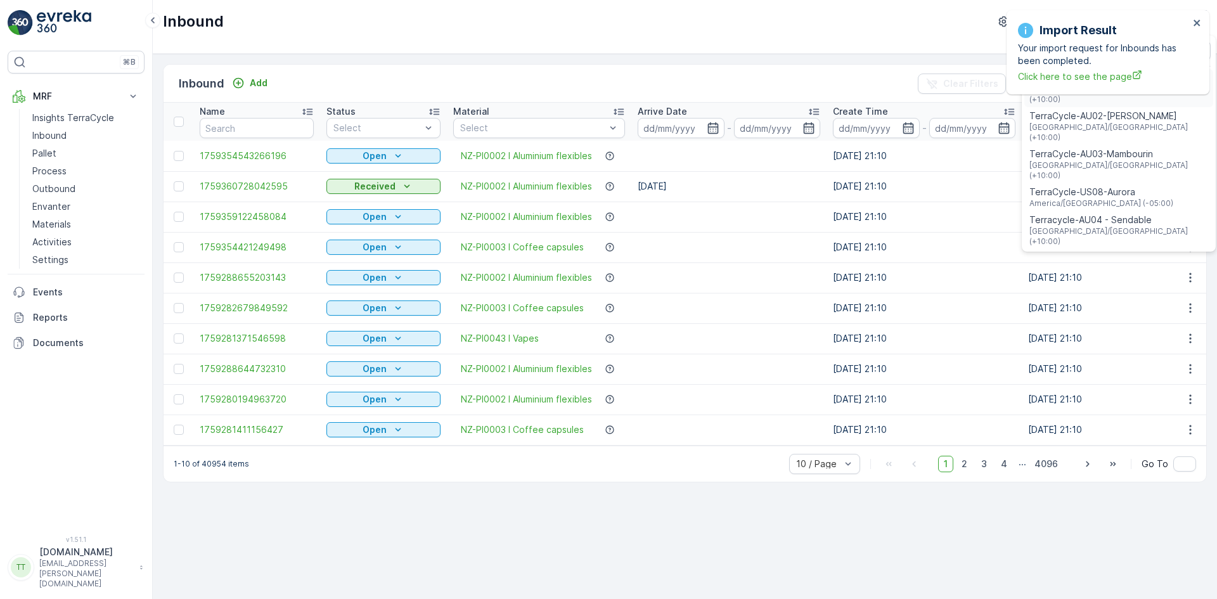
click at [1102, 87] on span "[GEOGRAPHIC_DATA]/[GEOGRAPHIC_DATA] (+10:00)" at bounding box center [1119, 94] width 179 height 20
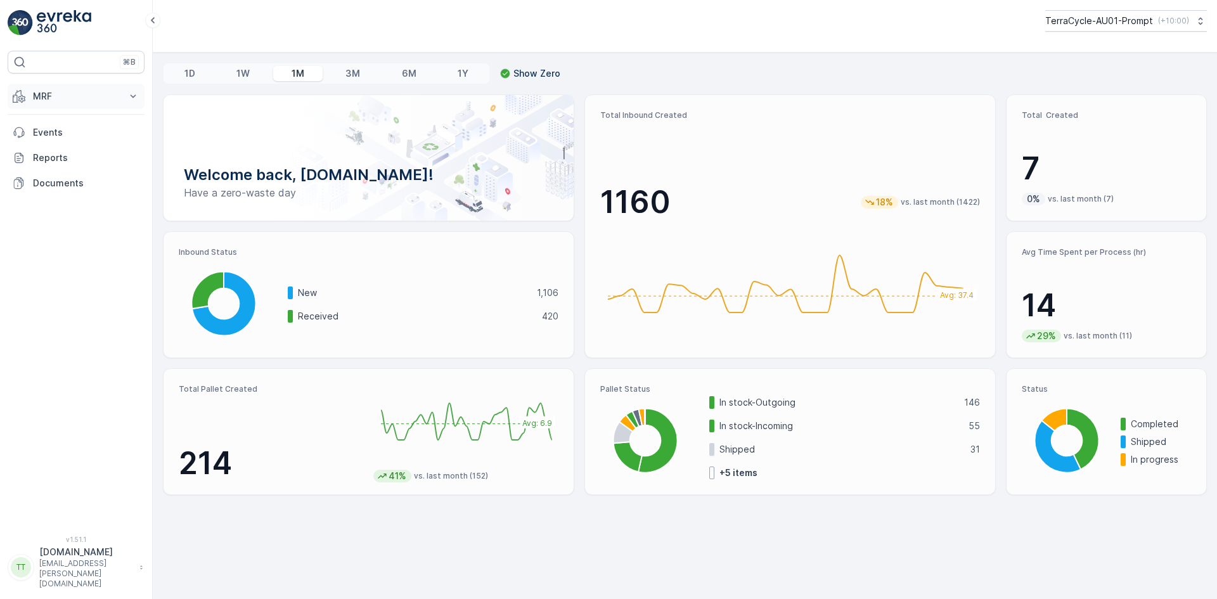
click at [62, 101] on p "MRF" at bounding box center [76, 96] width 86 height 13
click at [62, 136] on p "Inbound" at bounding box center [49, 135] width 34 height 13
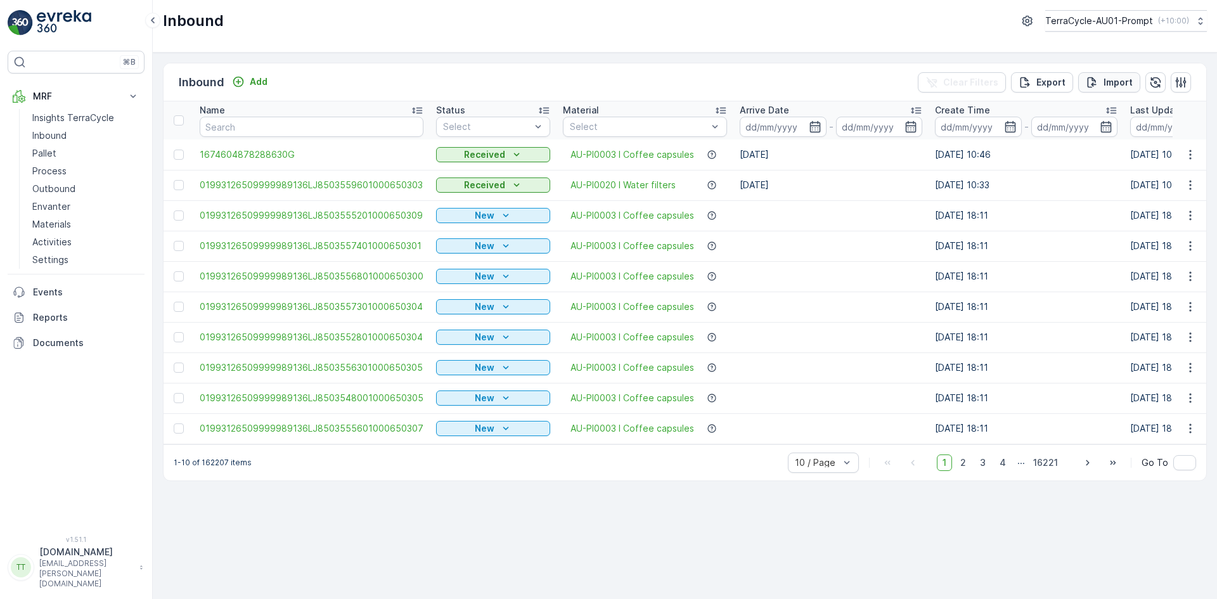
click at [1116, 86] on p "Import" at bounding box center [1118, 82] width 29 height 13
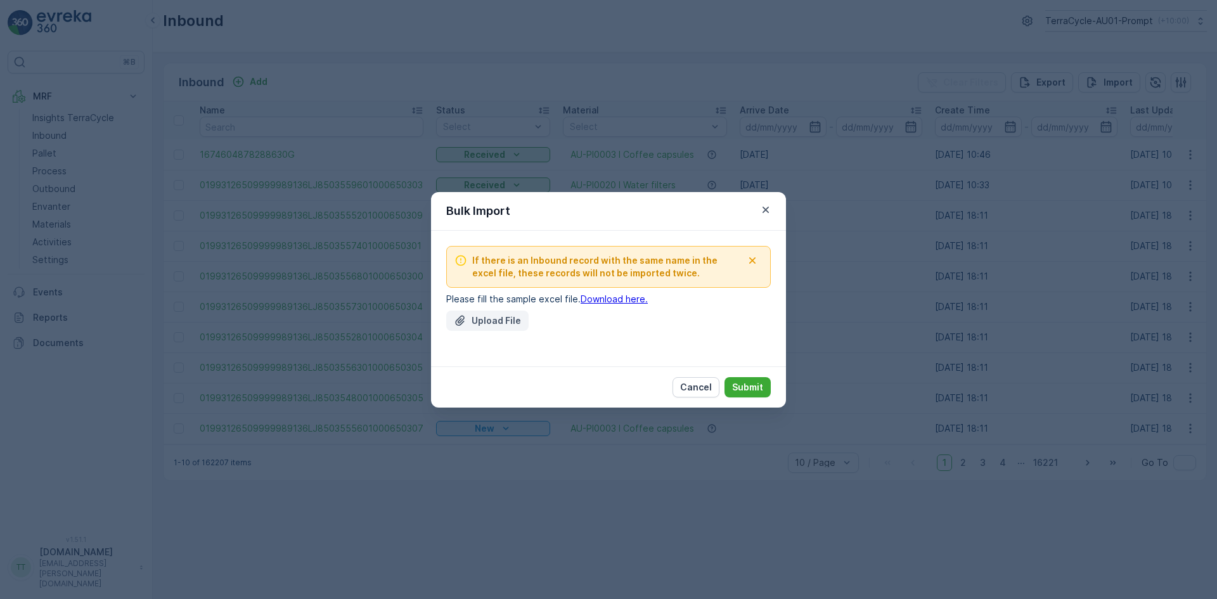
click at [490, 315] on p "Upload File" at bounding box center [496, 321] width 49 height 13
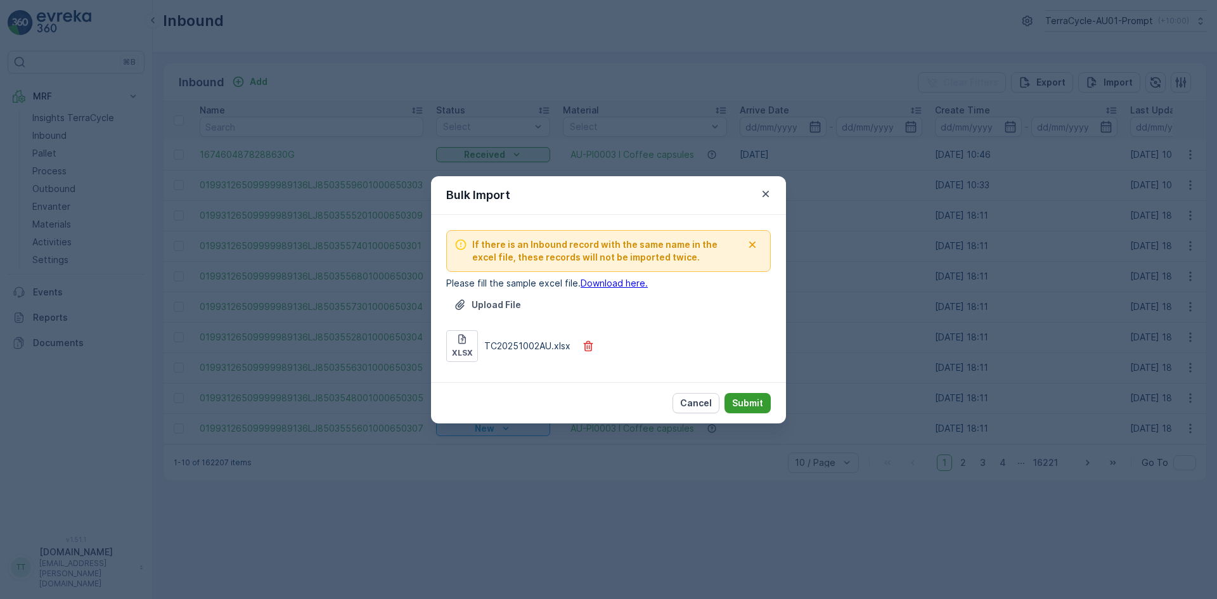
click at [739, 401] on p "Submit" at bounding box center [747, 403] width 31 height 13
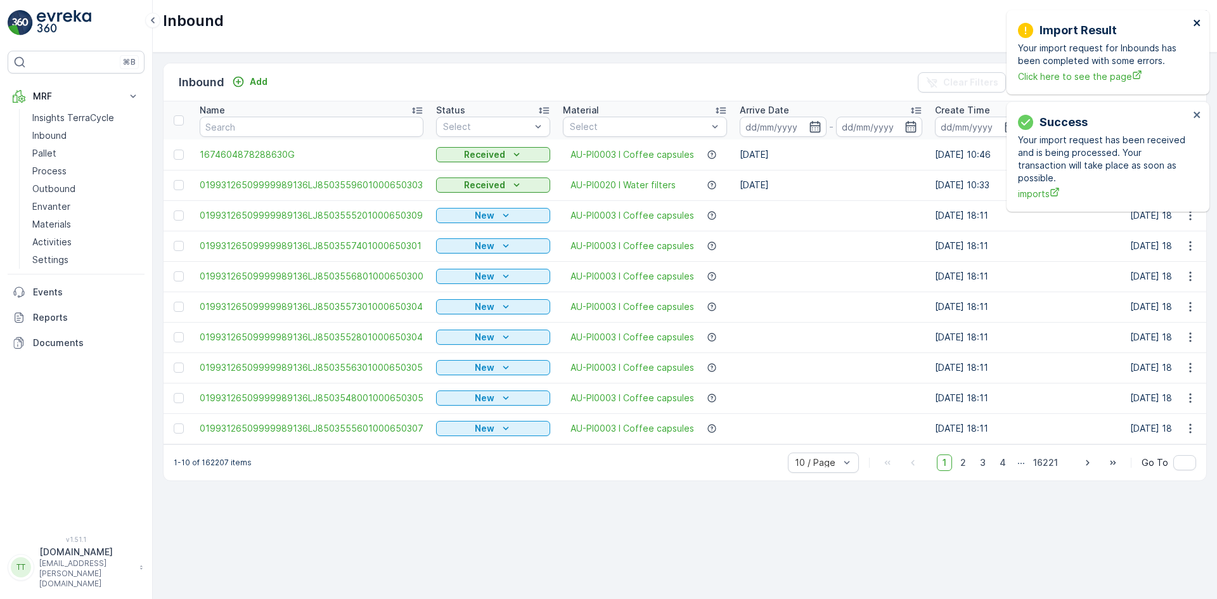
click at [1198, 22] on icon "close" at bounding box center [1197, 23] width 6 height 6
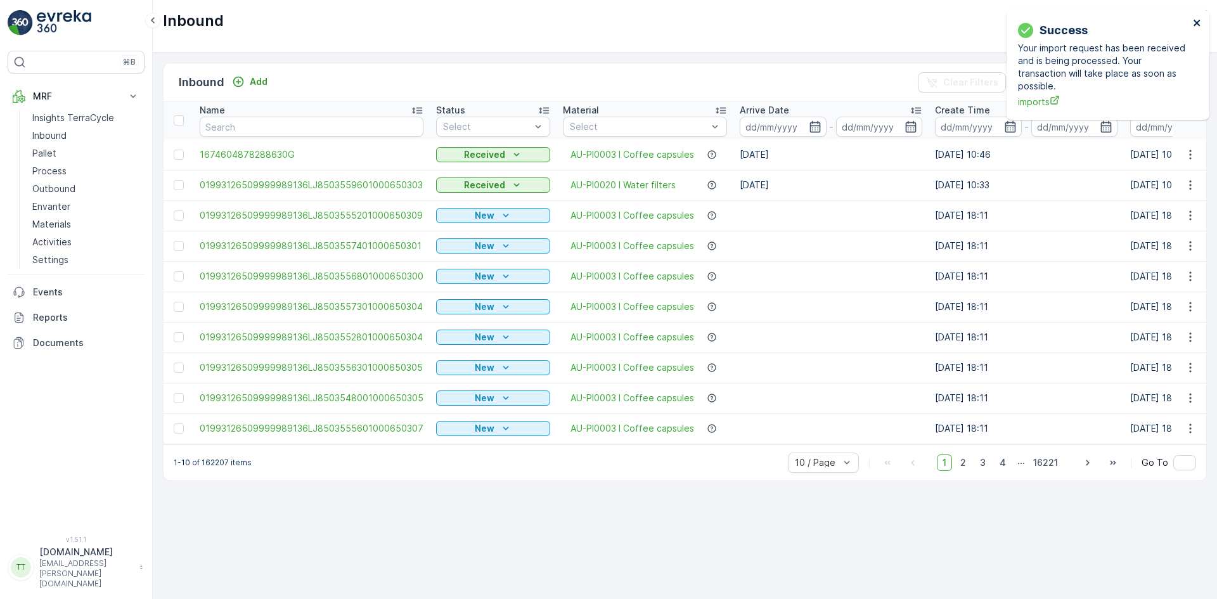
click at [1197, 21] on icon "close" at bounding box center [1197, 23] width 9 height 10
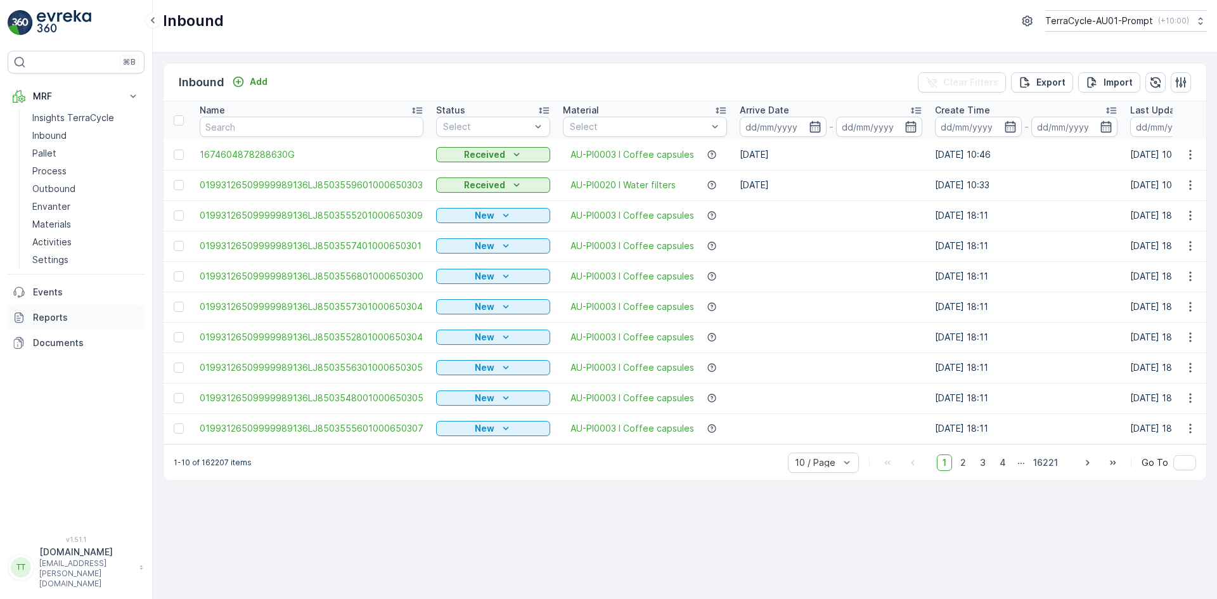
click at [58, 324] on link "Reports" at bounding box center [76, 317] width 137 height 25
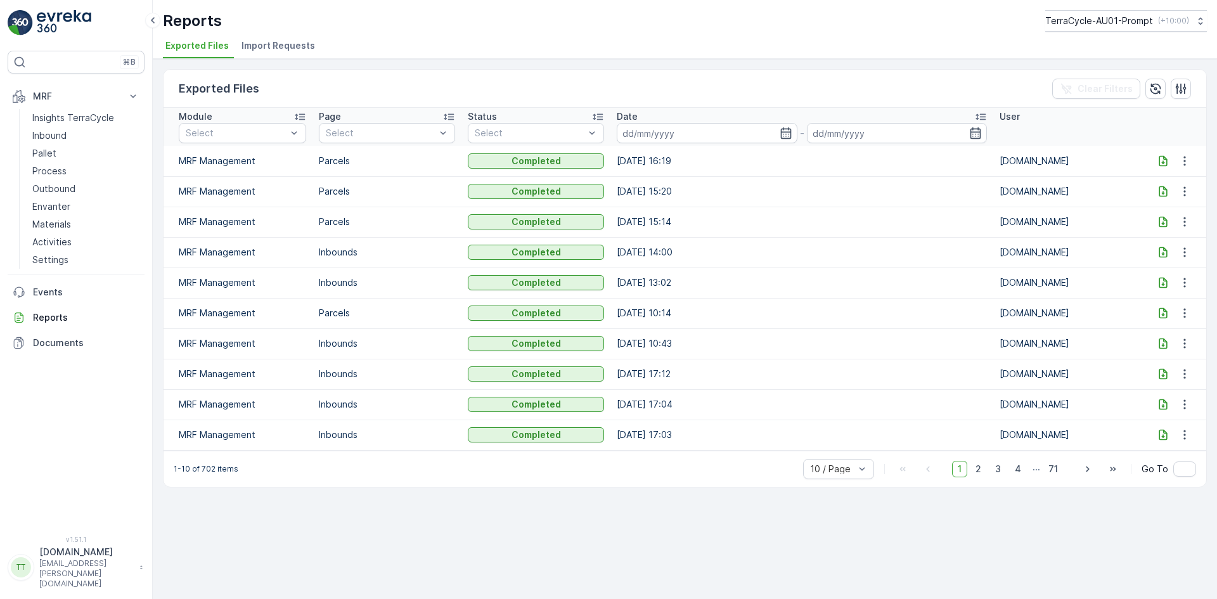
click at [289, 49] on span "Import Requests" at bounding box center [279, 45] width 74 height 13
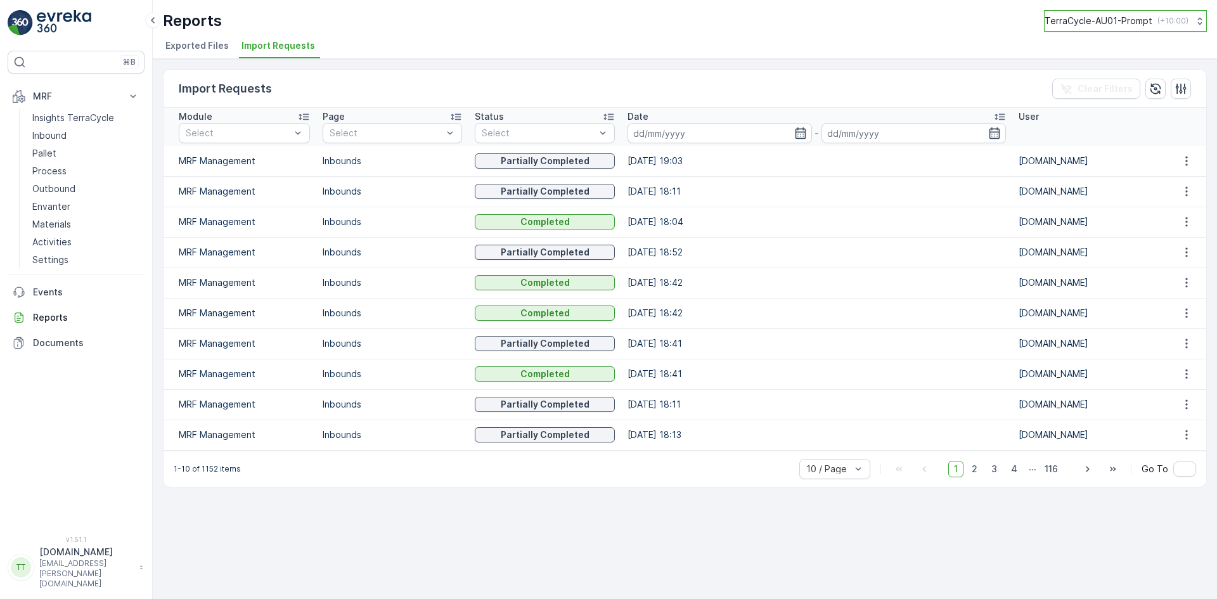
click at [1127, 19] on p "TerraCycle-AU01-Prompt" at bounding box center [1099, 21] width 108 height 13
type input "uk"
click at [1133, 107] on span "TerraCycle-UK02-Econpro" at bounding box center [1123, 104] width 141 height 13
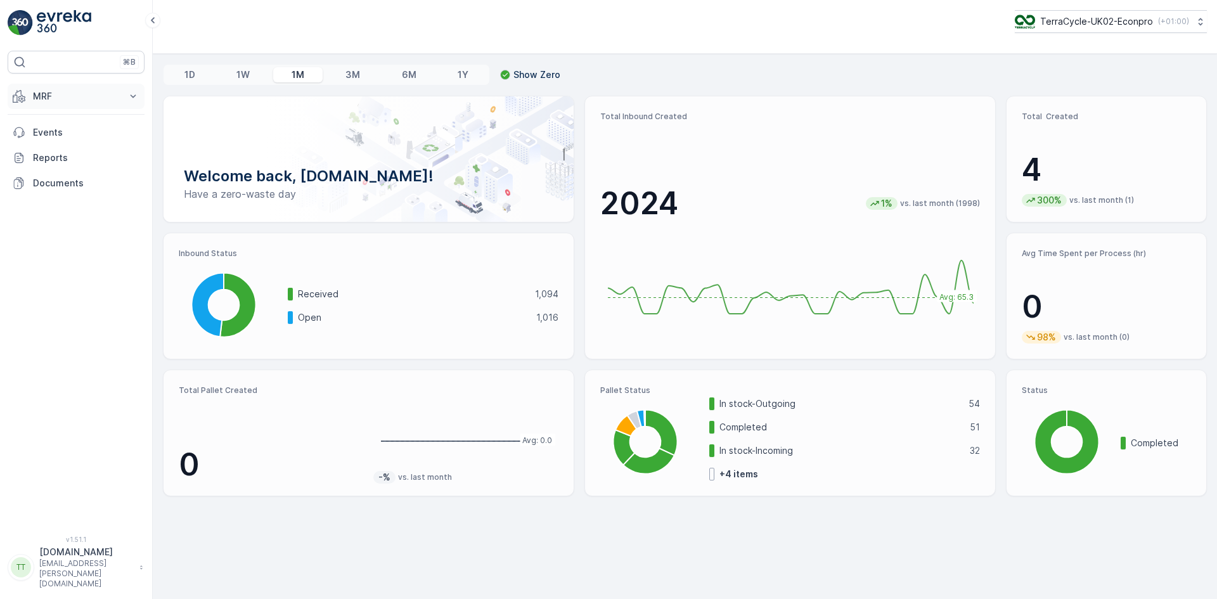
click at [73, 105] on button "MRF" at bounding box center [76, 96] width 137 height 25
click at [1064, 19] on p "TerraCycle-UK02-Econpro" at bounding box center [1096, 21] width 113 height 13
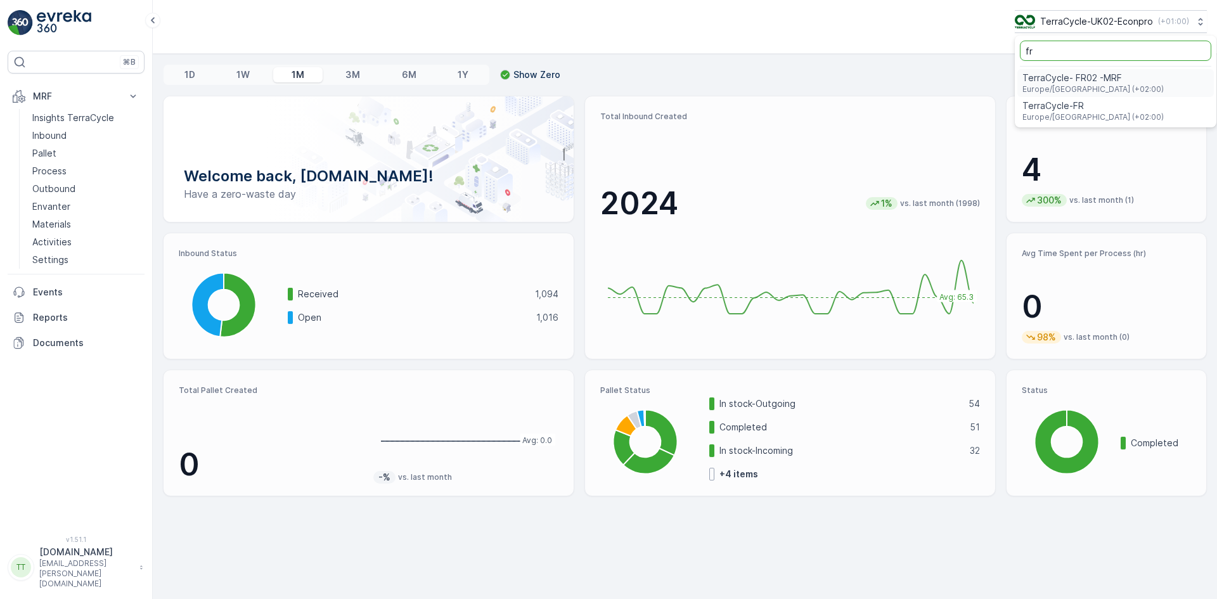
type input "fr"
click at [1076, 81] on span "TerraCycle- FR02 -MRF" at bounding box center [1093, 78] width 141 height 13
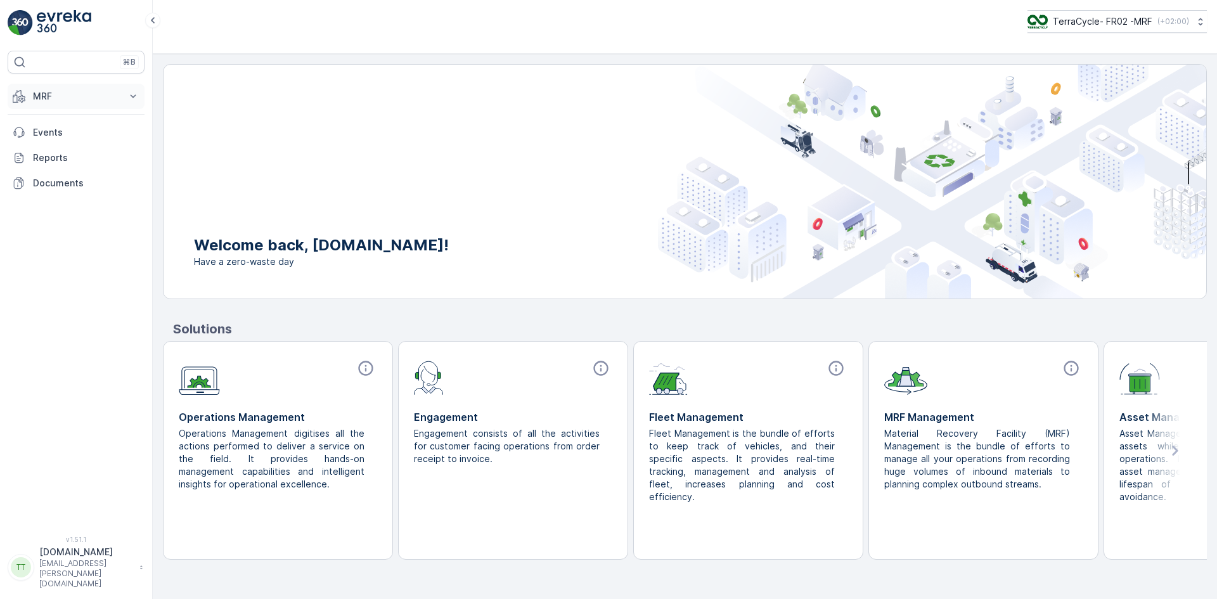
click at [70, 94] on p "MRF" at bounding box center [76, 96] width 86 height 13
click at [63, 175] on link "Triage" at bounding box center [85, 171] width 117 height 18
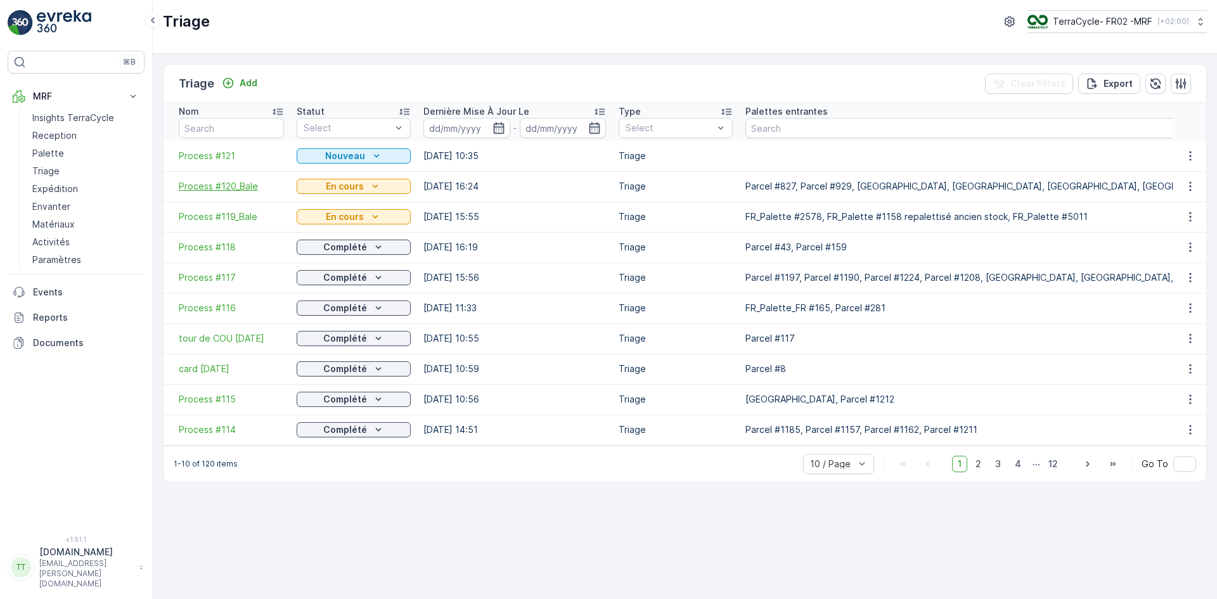
click at [221, 182] on span "Process #120_Bale" at bounding box center [231, 186] width 105 height 13
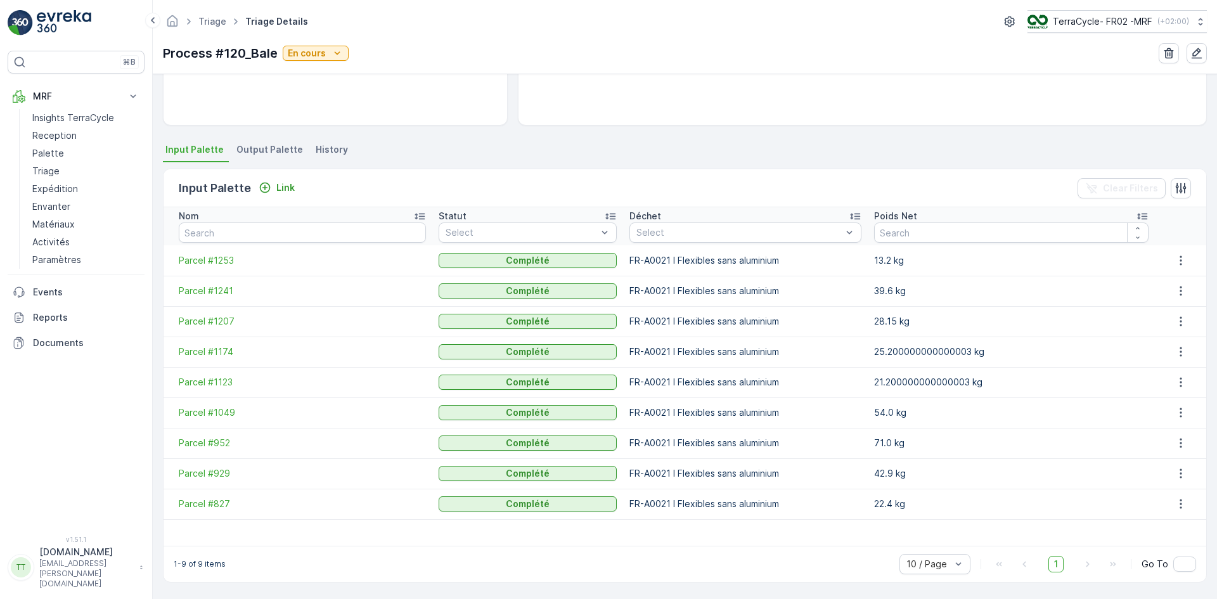
scroll to position [211, 0]
drag, startPoint x: 209, startPoint y: 362, endPoint x: 606, endPoint y: 60, distance: 499.0
click at [606, 60] on div "Process #120_Bale En cours" at bounding box center [685, 53] width 1044 height 20
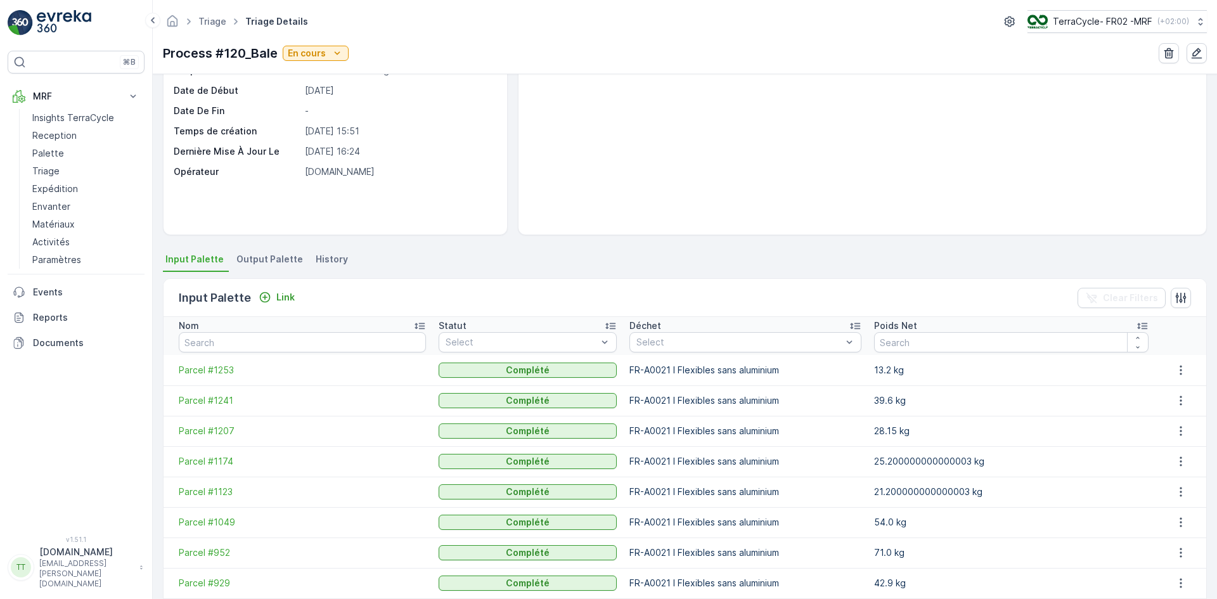
scroll to position [0, 0]
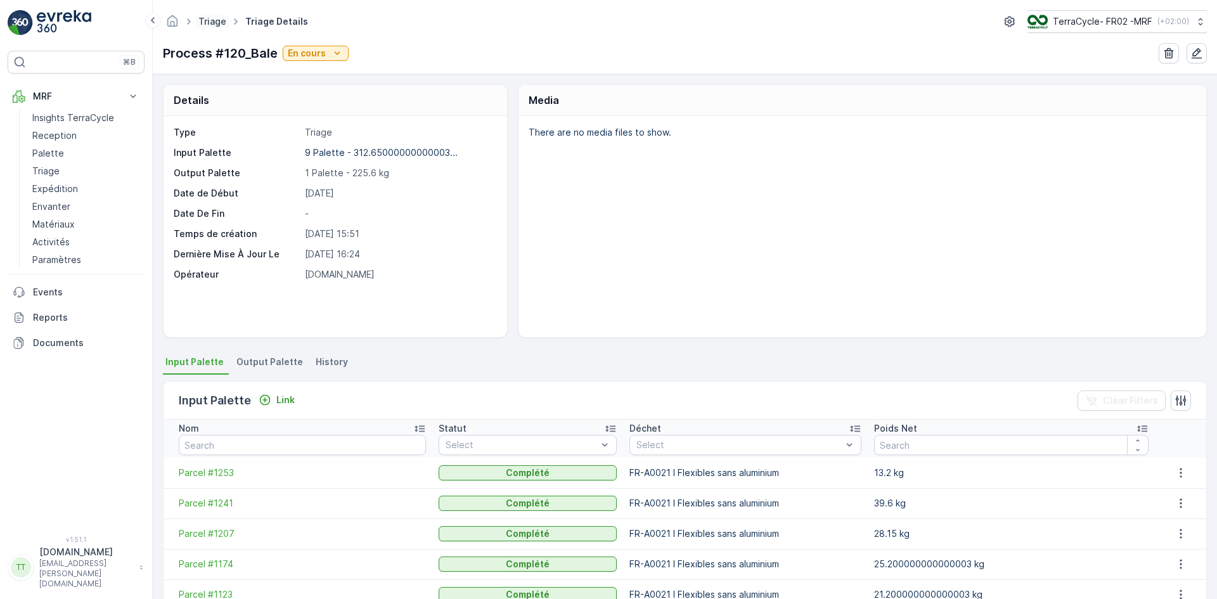
click at [207, 17] on link "Triage" at bounding box center [212, 21] width 28 height 11
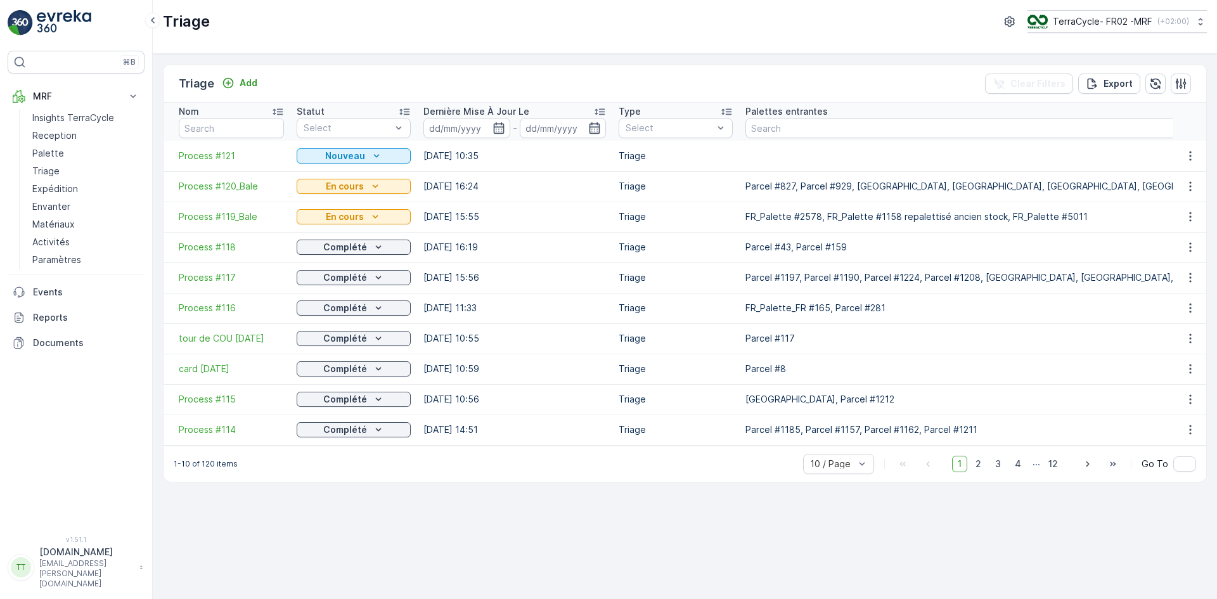
click at [403, 111] on icon at bounding box center [404, 111] width 13 height 13
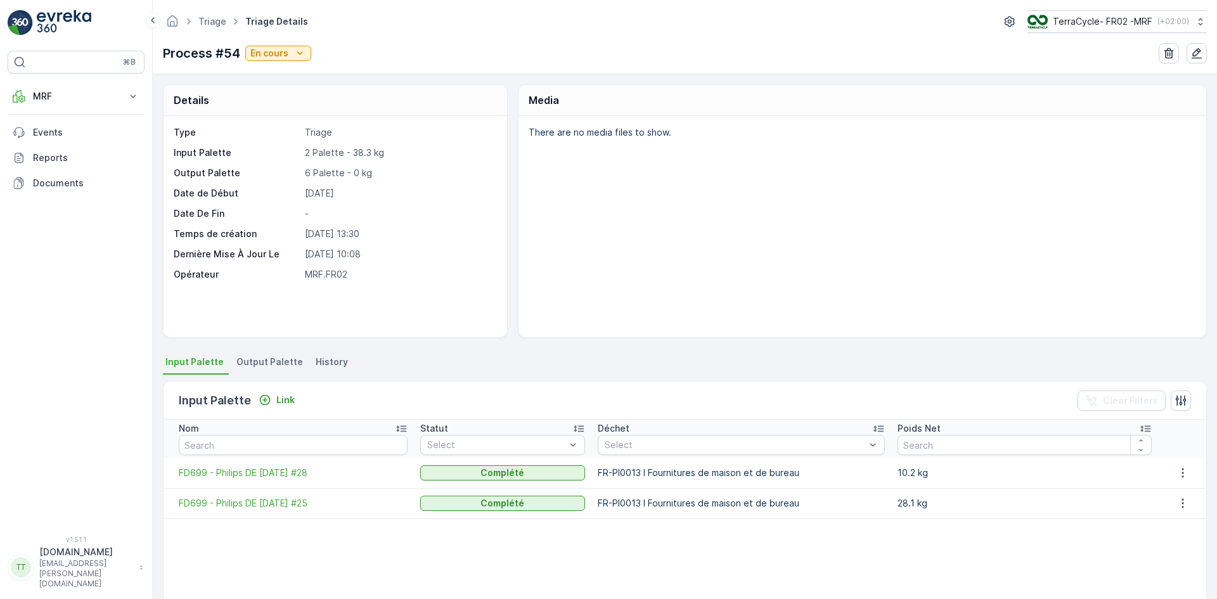
click at [282, 361] on span "Output Palette" at bounding box center [270, 362] width 67 height 13
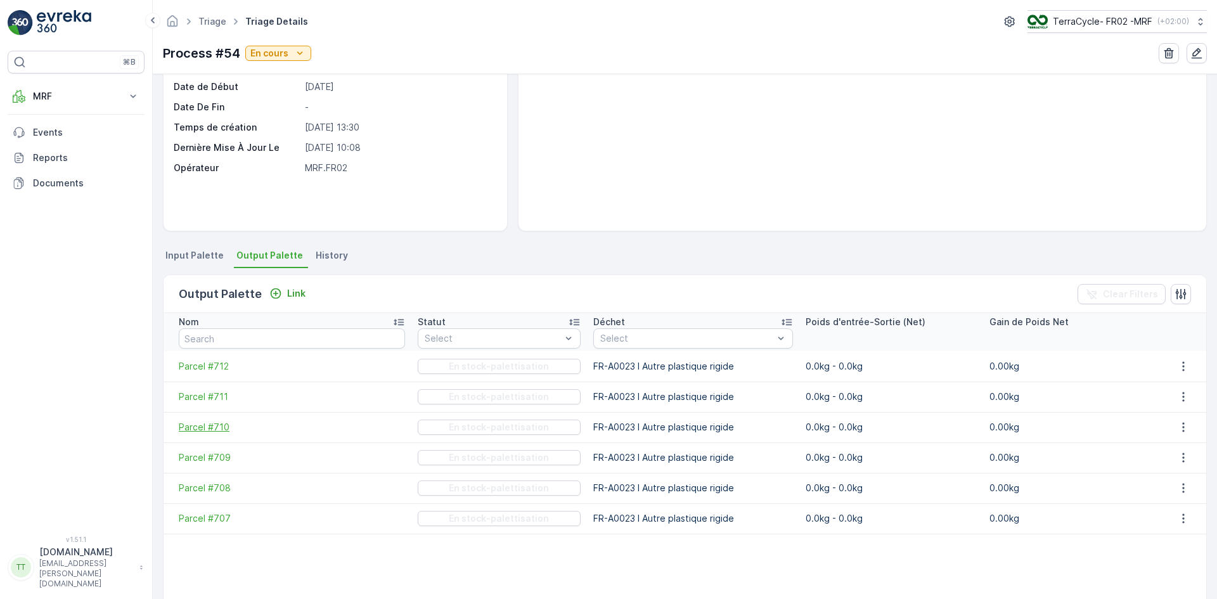
scroll to position [74, 0]
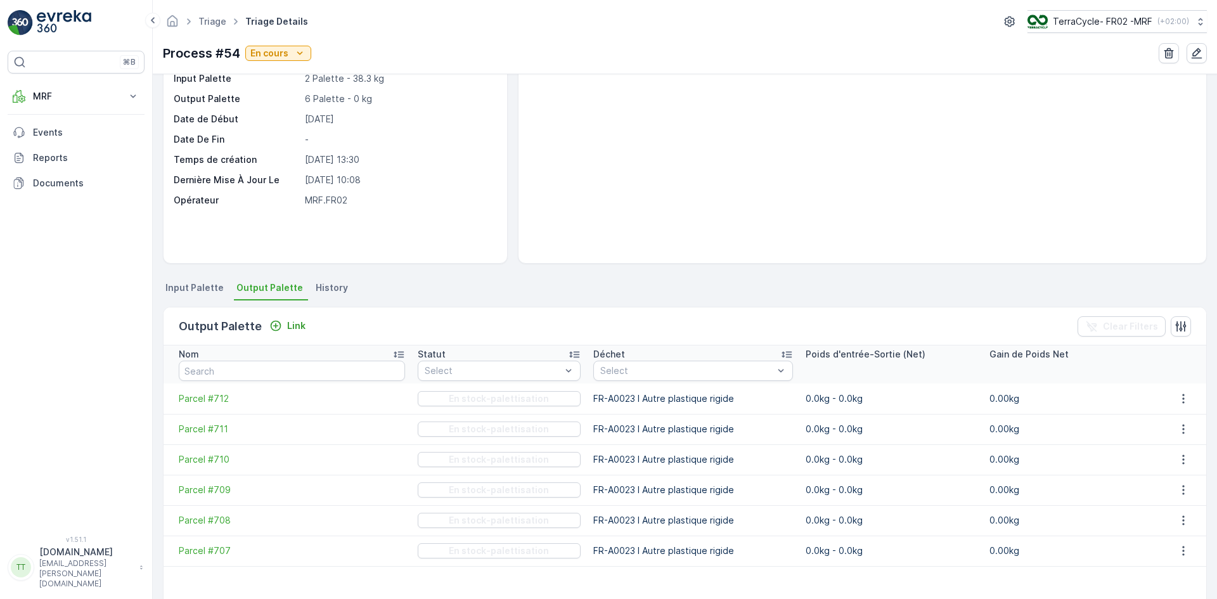
click at [319, 286] on span "History" at bounding box center [332, 288] width 32 height 13
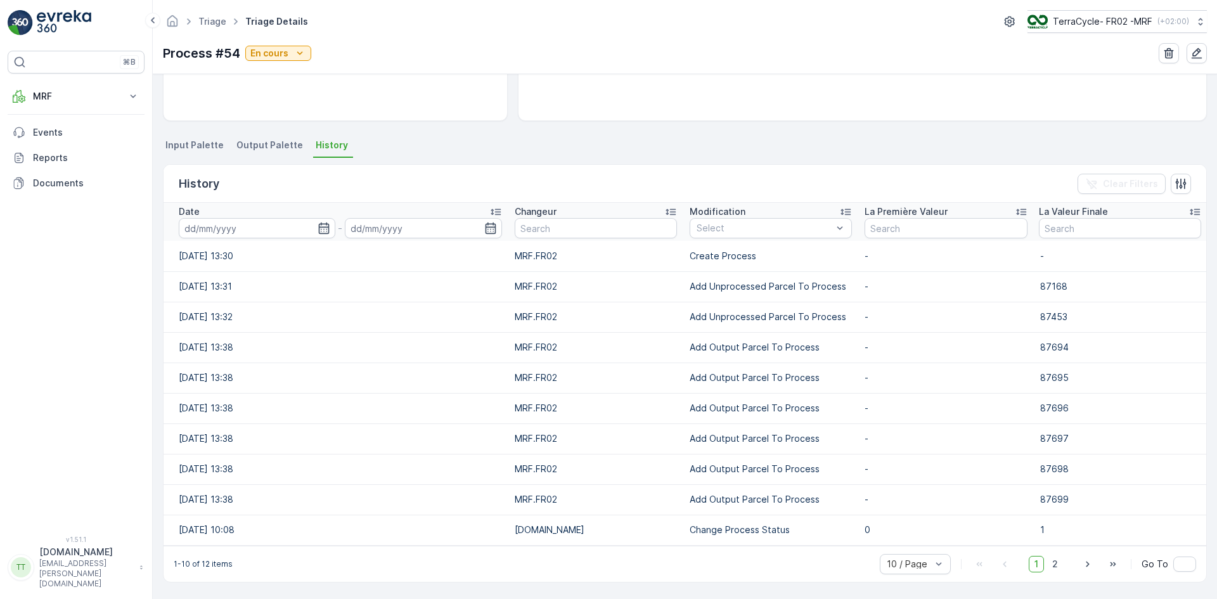
scroll to position [153, 0]
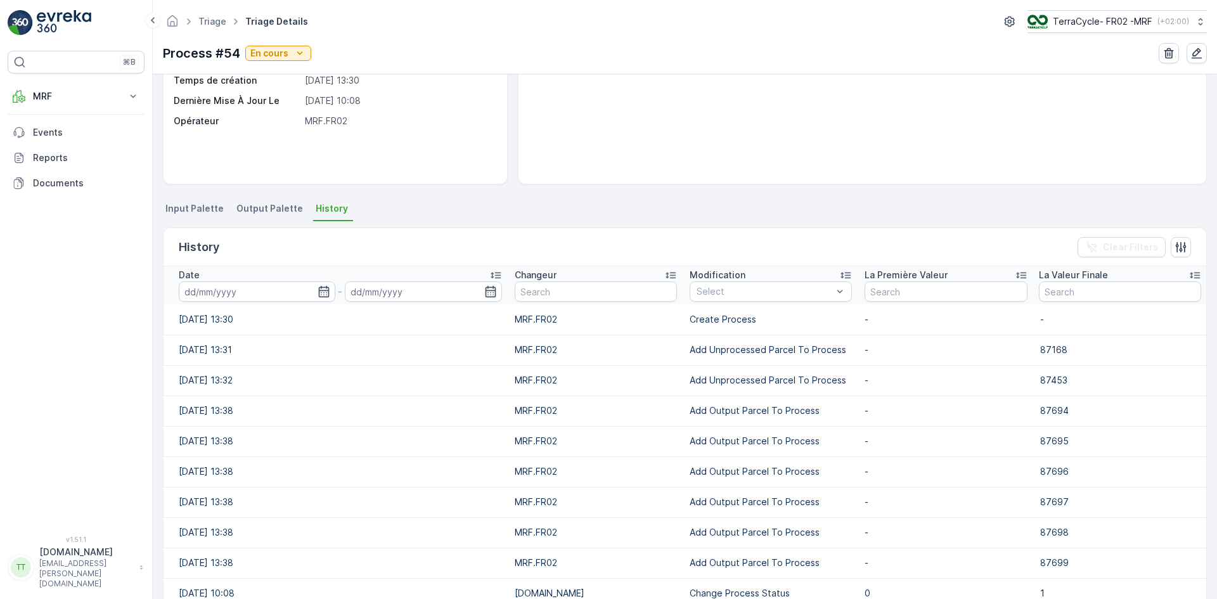
click at [490, 275] on icon at bounding box center [496, 275] width 13 height 13
